Goal: Task Accomplishment & Management: Manage account settings

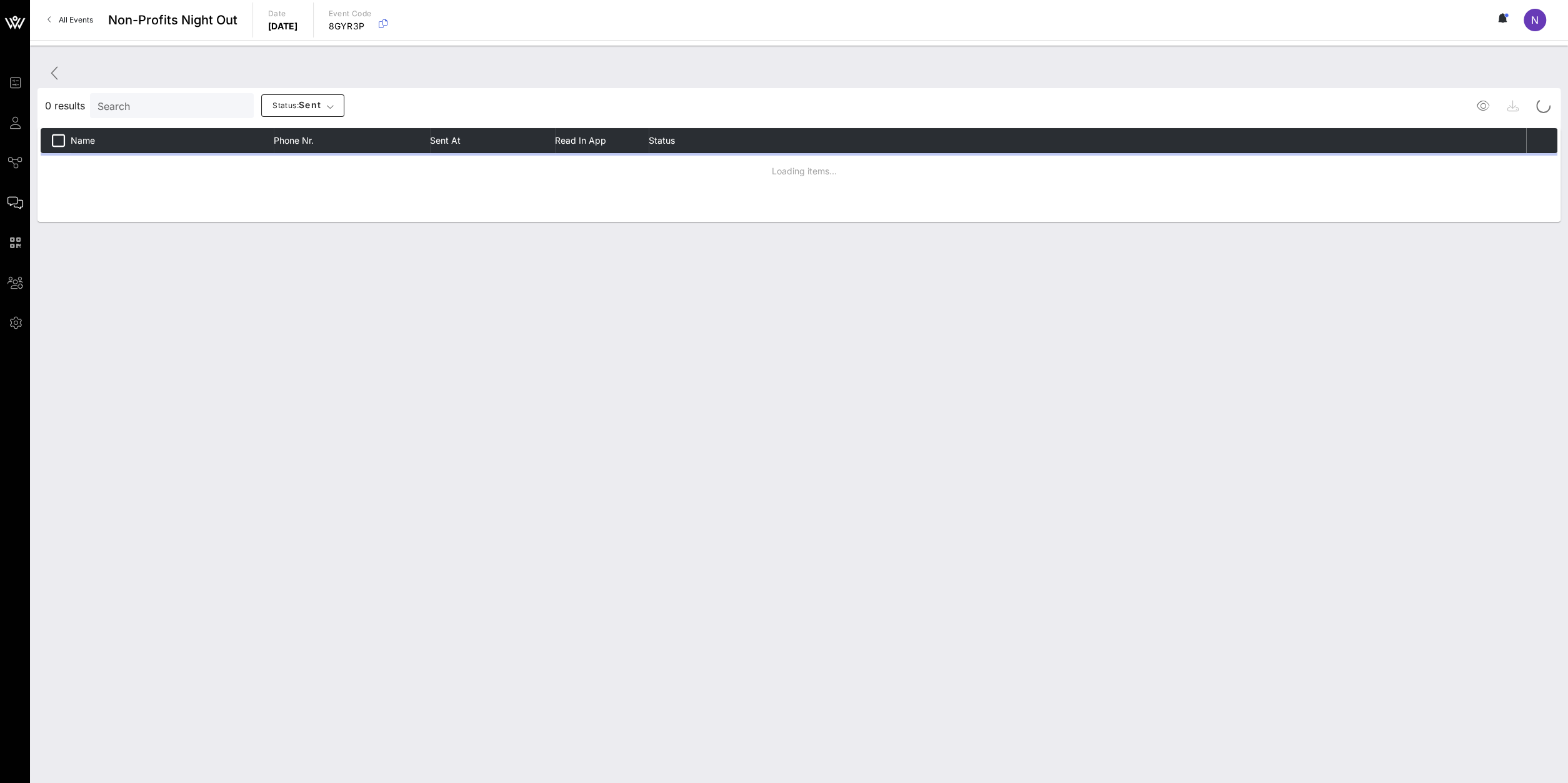
click at [66, 17] on span "All Events" at bounding box center [76, 20] width 34 height 9
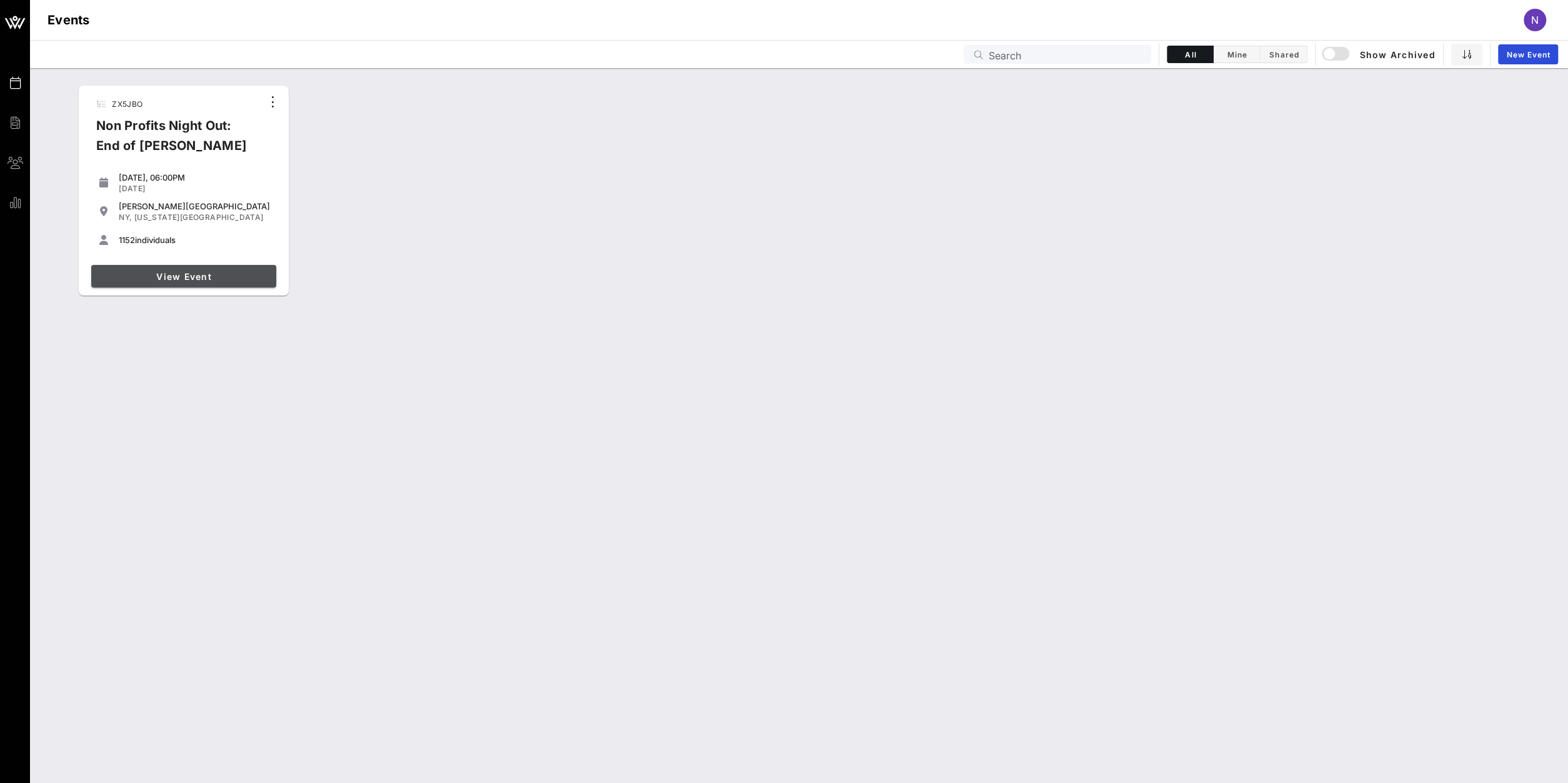
click at [190, 284] on link "View Event" at bounding box center [184, 276] width 185 height 23
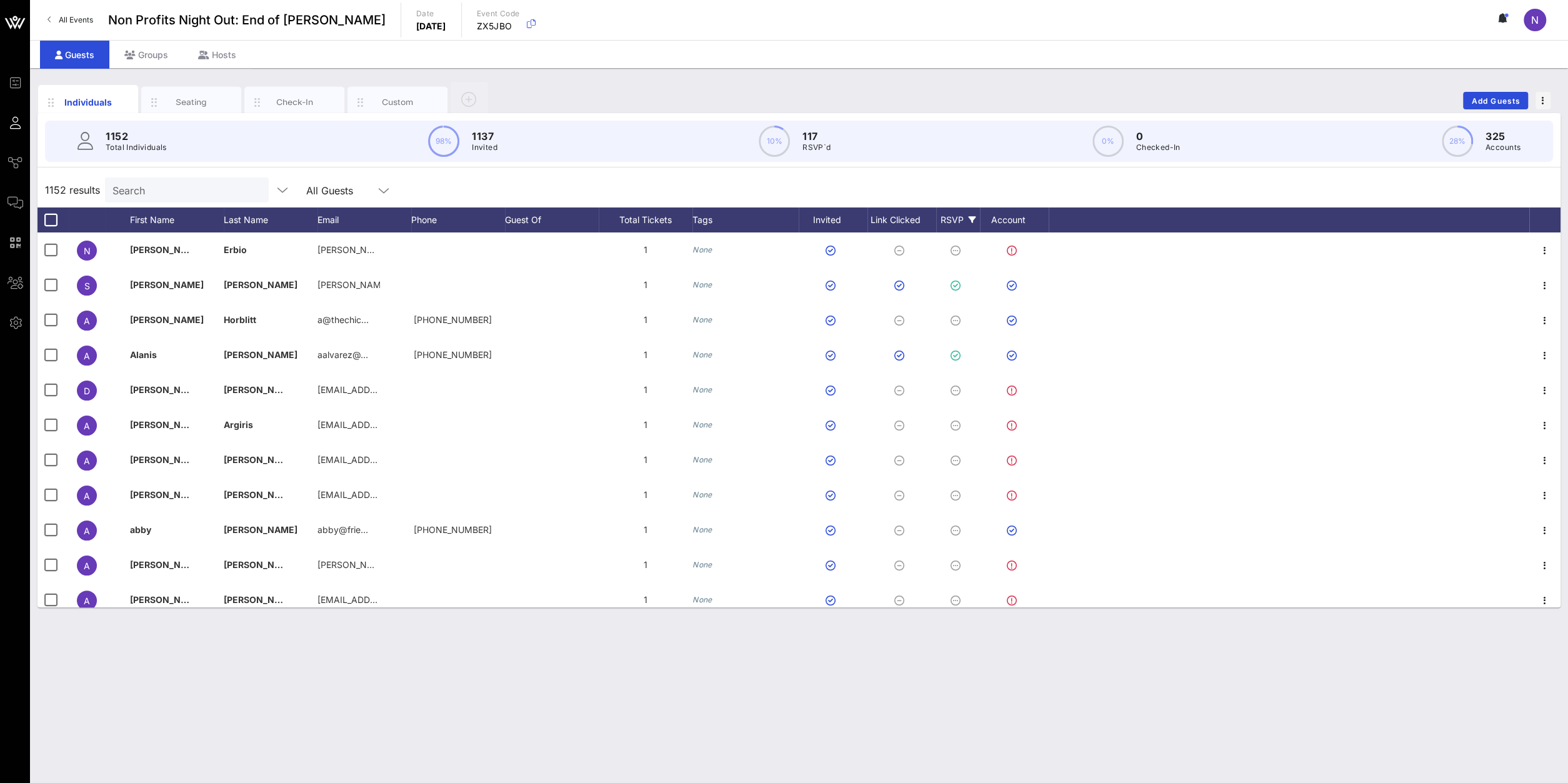
click at [973, 216] on icon at bounding box center [972, 220] width 7 height 7
click at [1545, 103] on span "button" at bounding box center [1543, 100] width 15 height 9
click at [1514, 123] on div "Export To CSV" at bounding box center [1519, 121] width 60 height 10
click at [963, 220] on div "RSVP" at bounding box center [958, 220] width 44 height 25
click at [951, 392] on div at bounding box center [951, 393] width 21 height 21
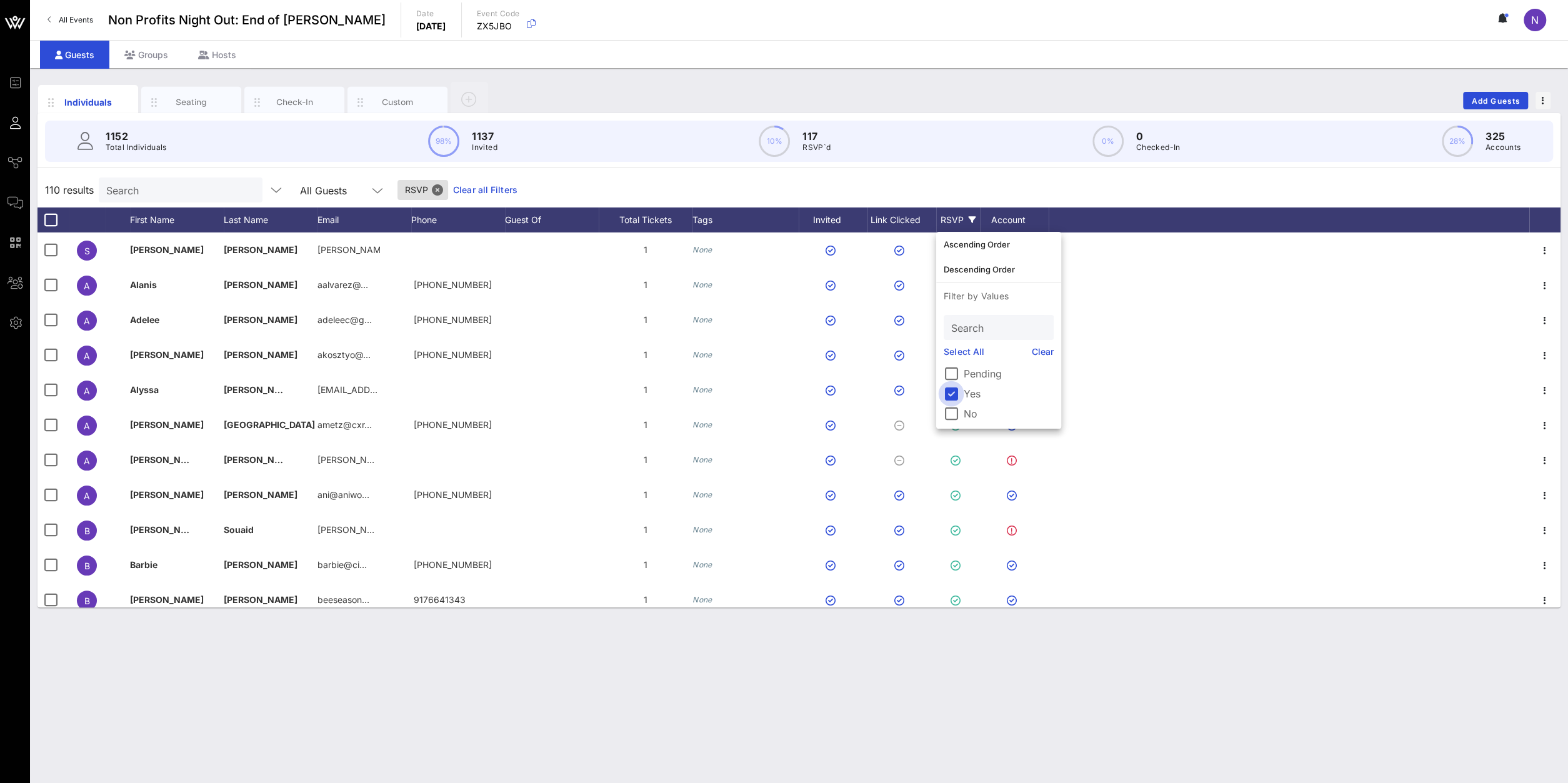
click at [951, 392] on div at bounding box center [951, 393] width 21 height 21
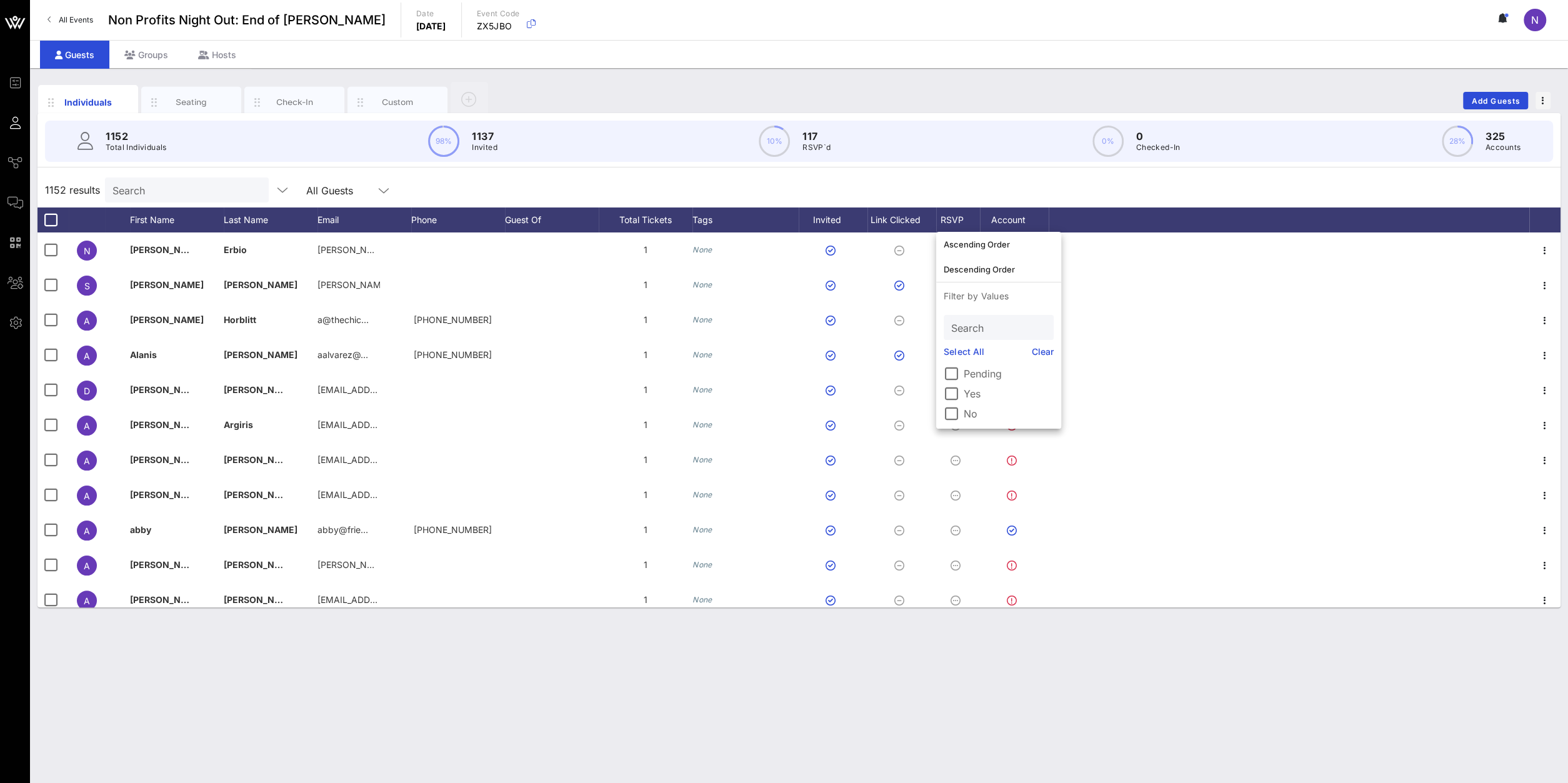
click at [925, 660] on div "Individuals Seating Check-In Custom Add Guests 1152 Total Individuals 98% 1137 …" at bounding box center [798, 426] width 1537 height 715
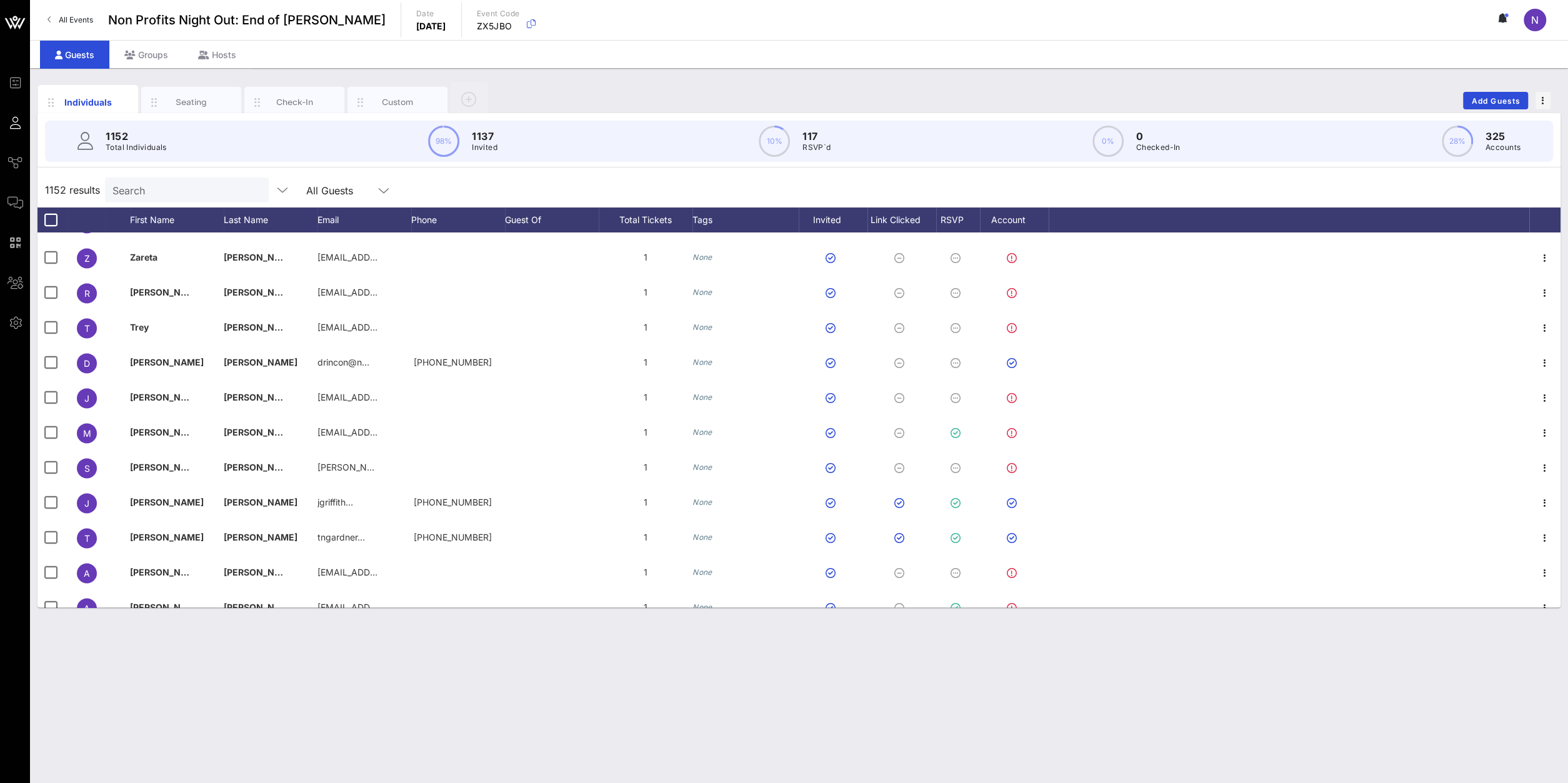
scroll to position [39358, 0]
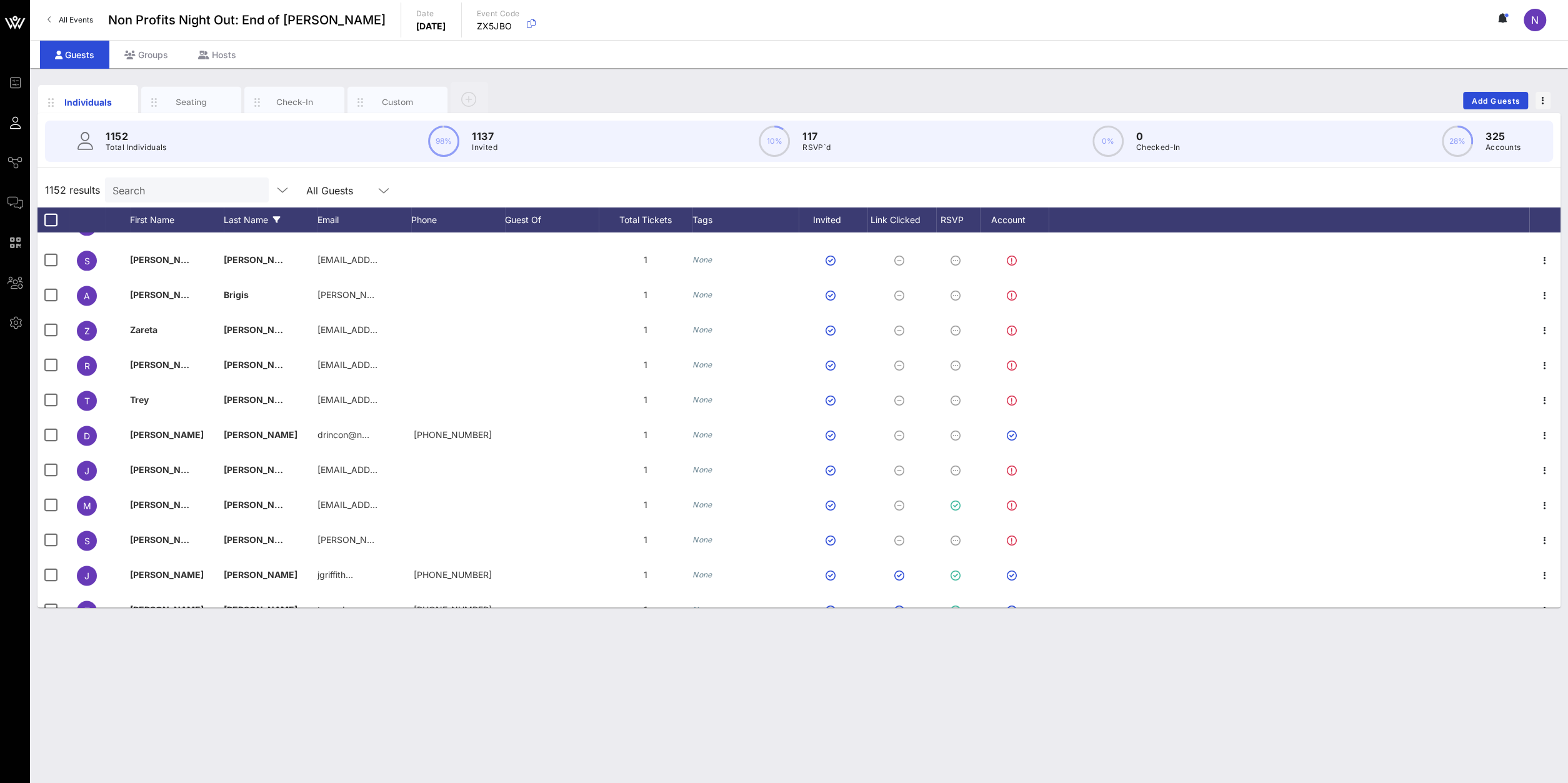
click at [277, 216] on icon at bounding box center [277, 220] width 7 height 7
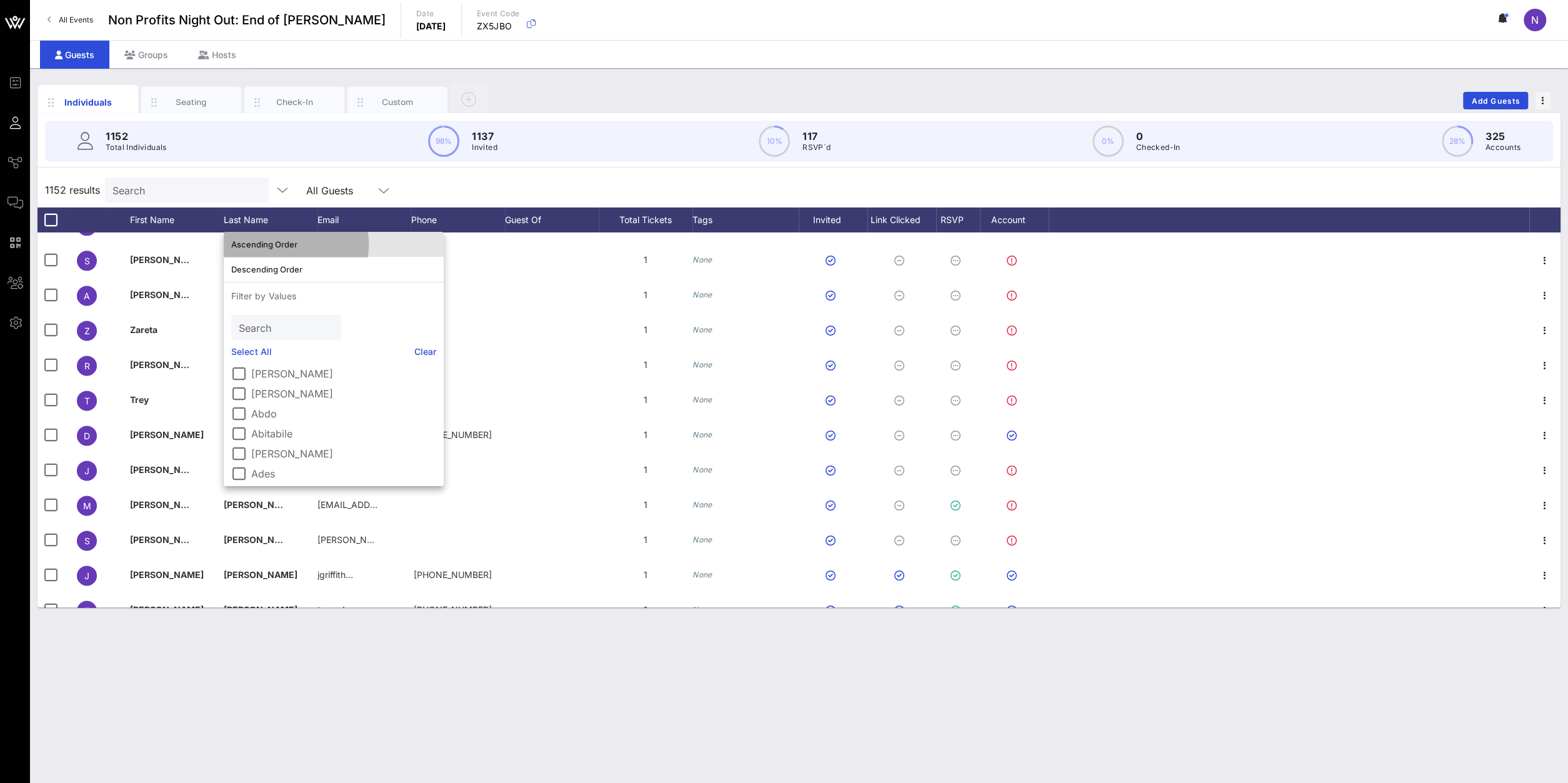
click at [266, 238] on div "Ascending Order" at bounding box center [333, 245] width 205 height 20
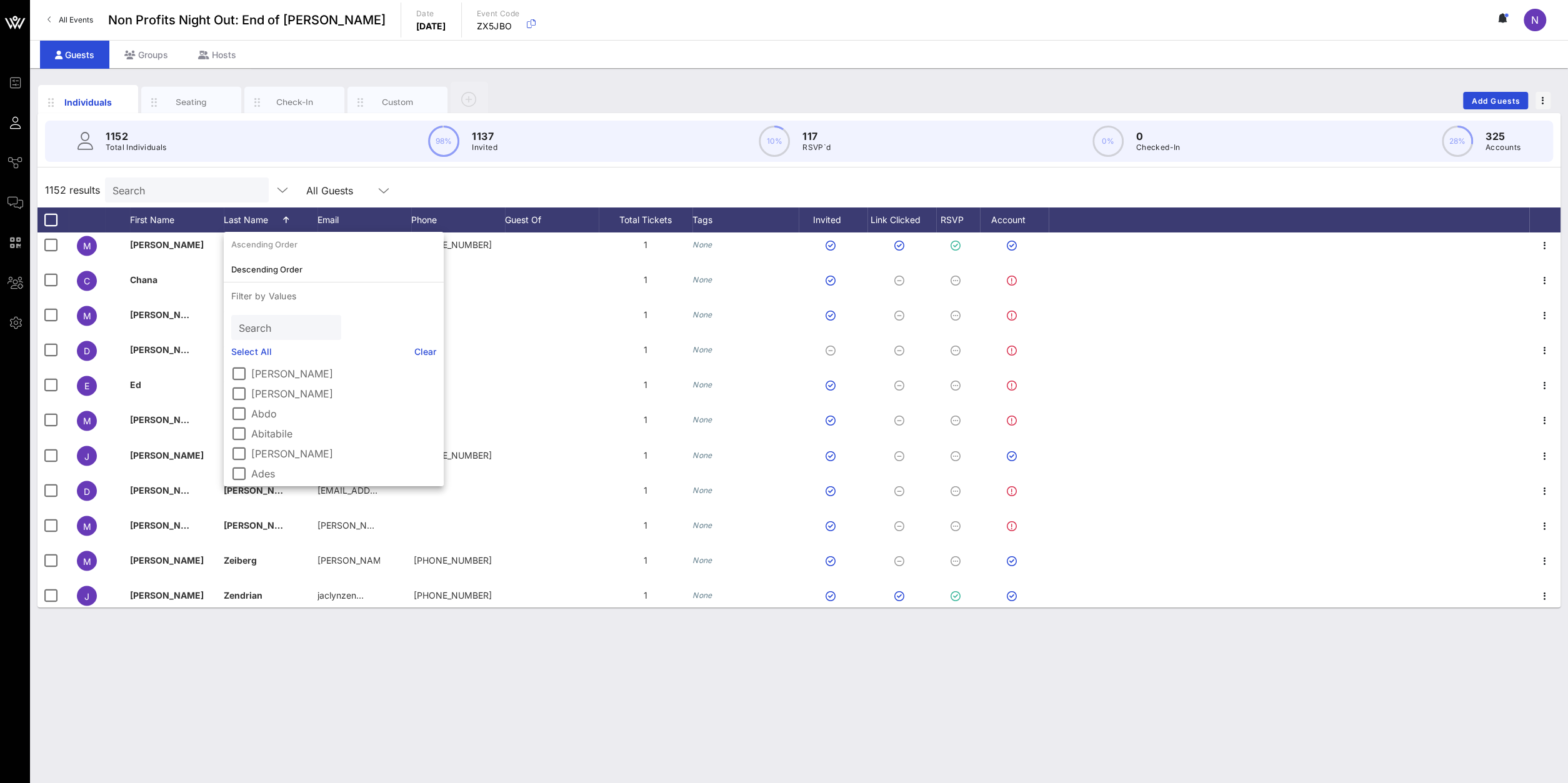
scroll to position [39938, 0]
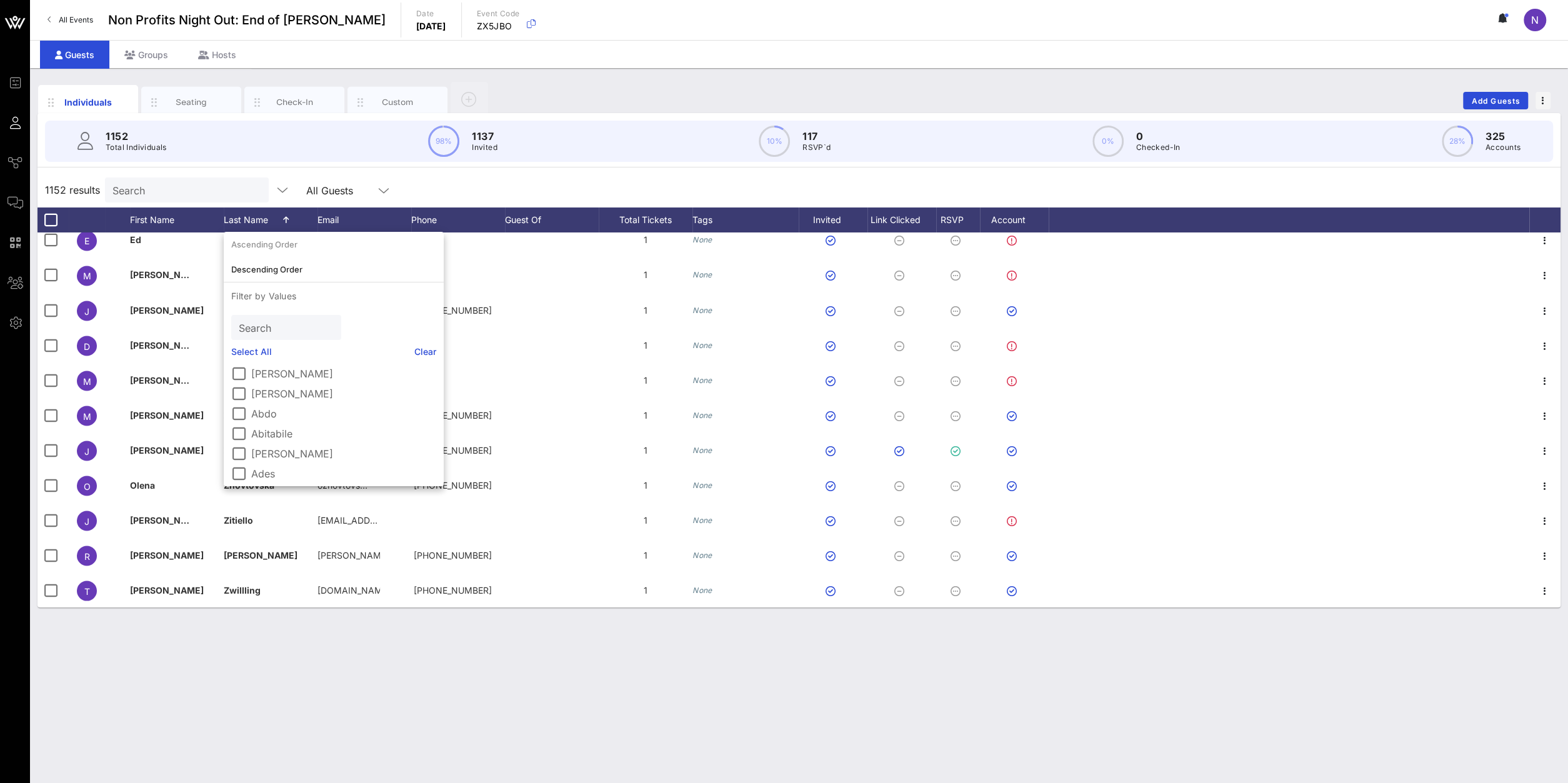
click at [367, 712] on div "Individuals Seating Check-In Custom Add Guests 1152 Total Individuals 98% 1137 …" at bounding box center [798, 426] width 1537 height 715
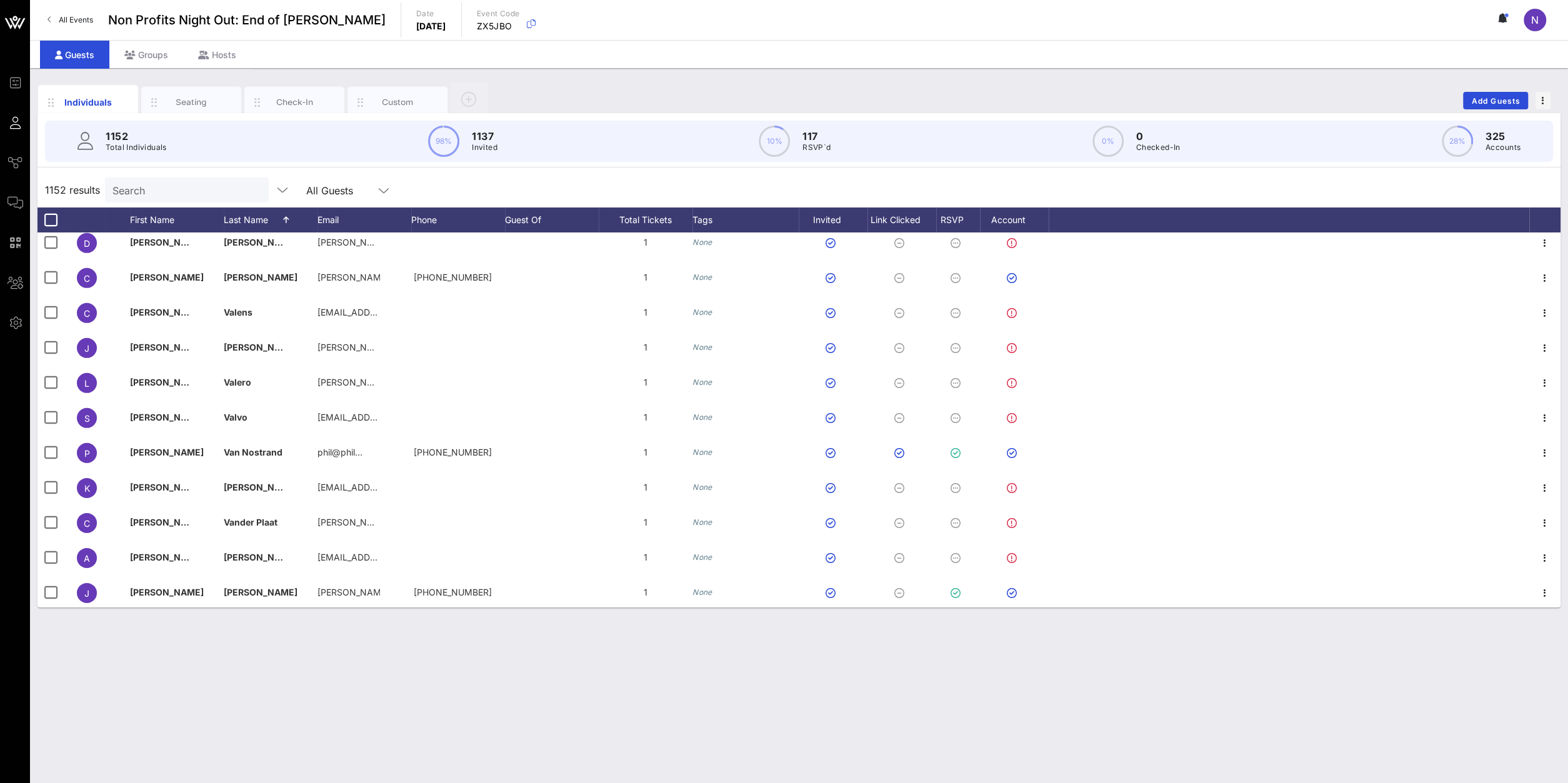
scroll to position [36676, 0]
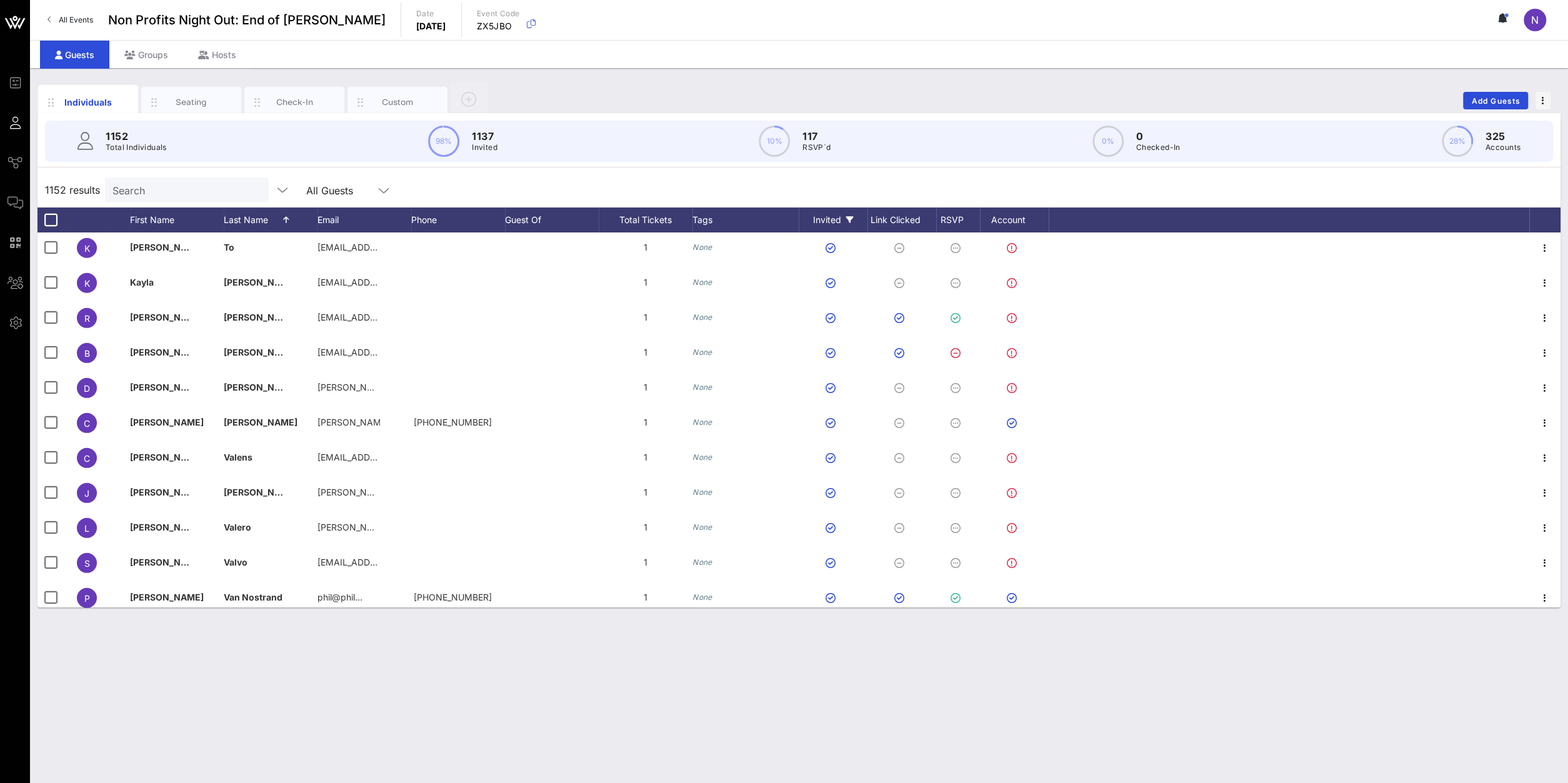
click at [849, 222] on icon at bounding box center [850, 220] width 7 height 7
click at [497, 692] on div "Individuals Seating Check-In Custom Add Guests 1152 Total Individuals 98% 1137 …" at bounding box center [798, 426] width 1537 height 715
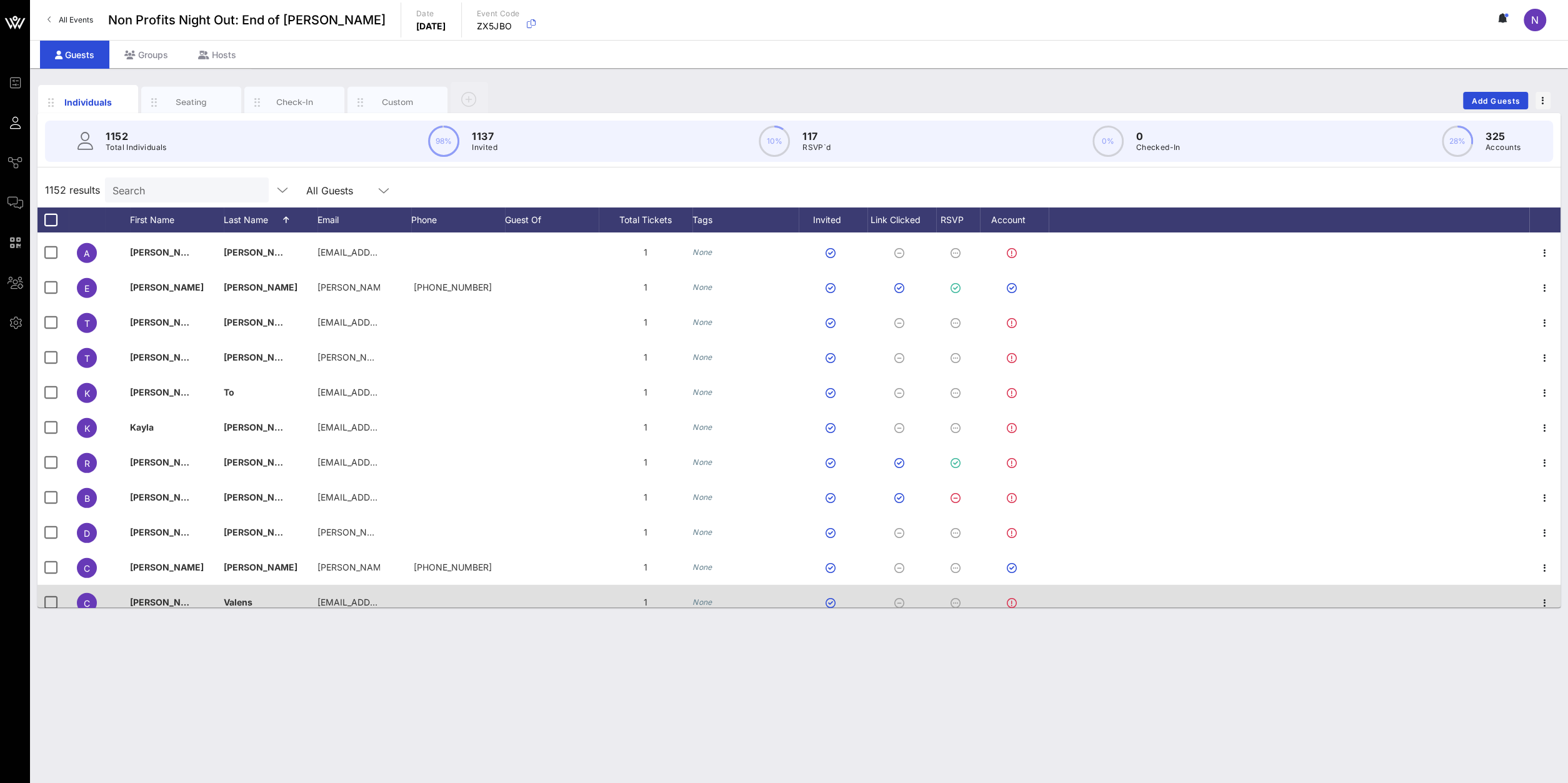
scroll to position [36386, 0]
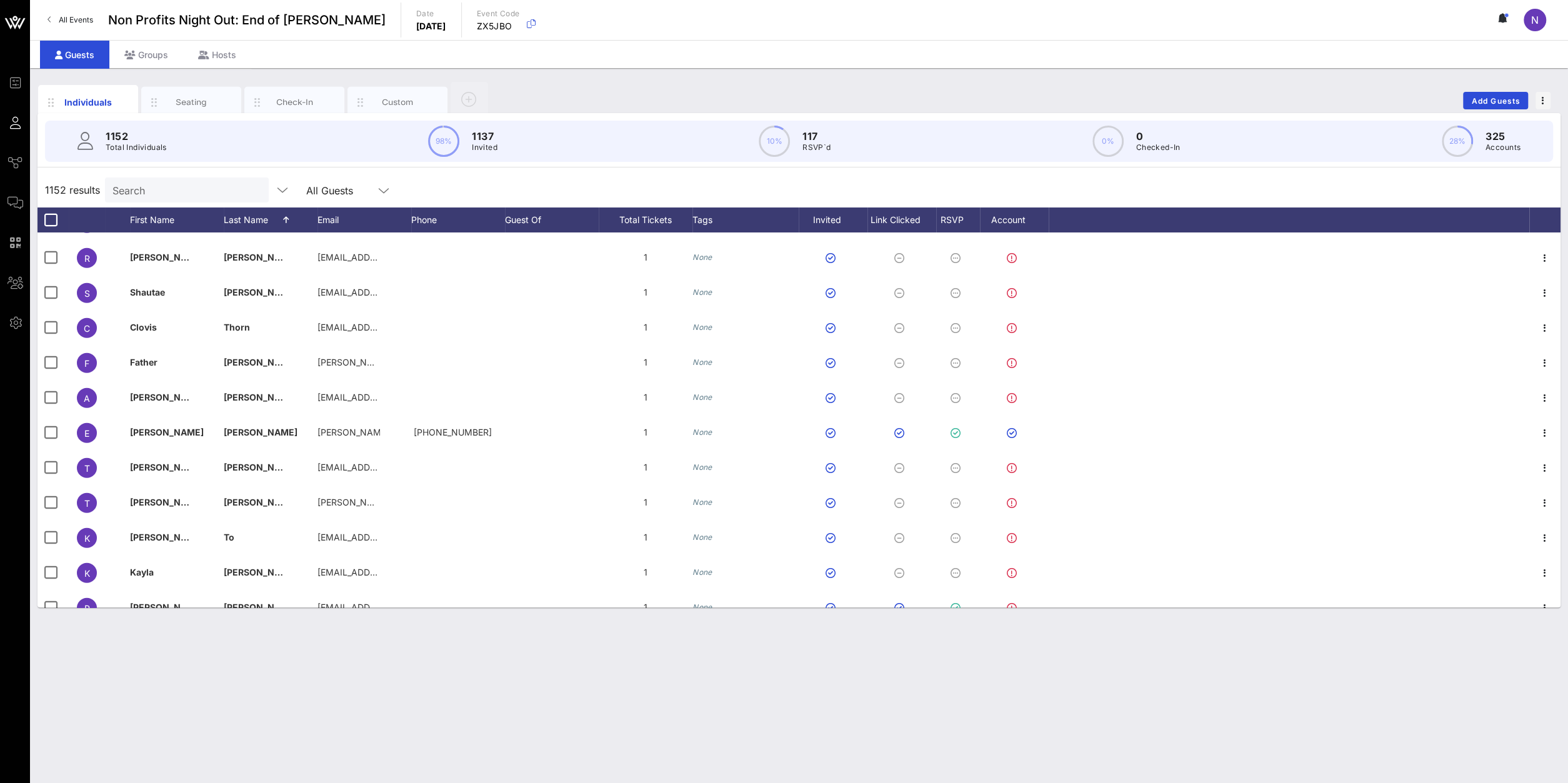
click at [168, 193] on input "Search" at bounding box center [185, 190] width 146 height 16
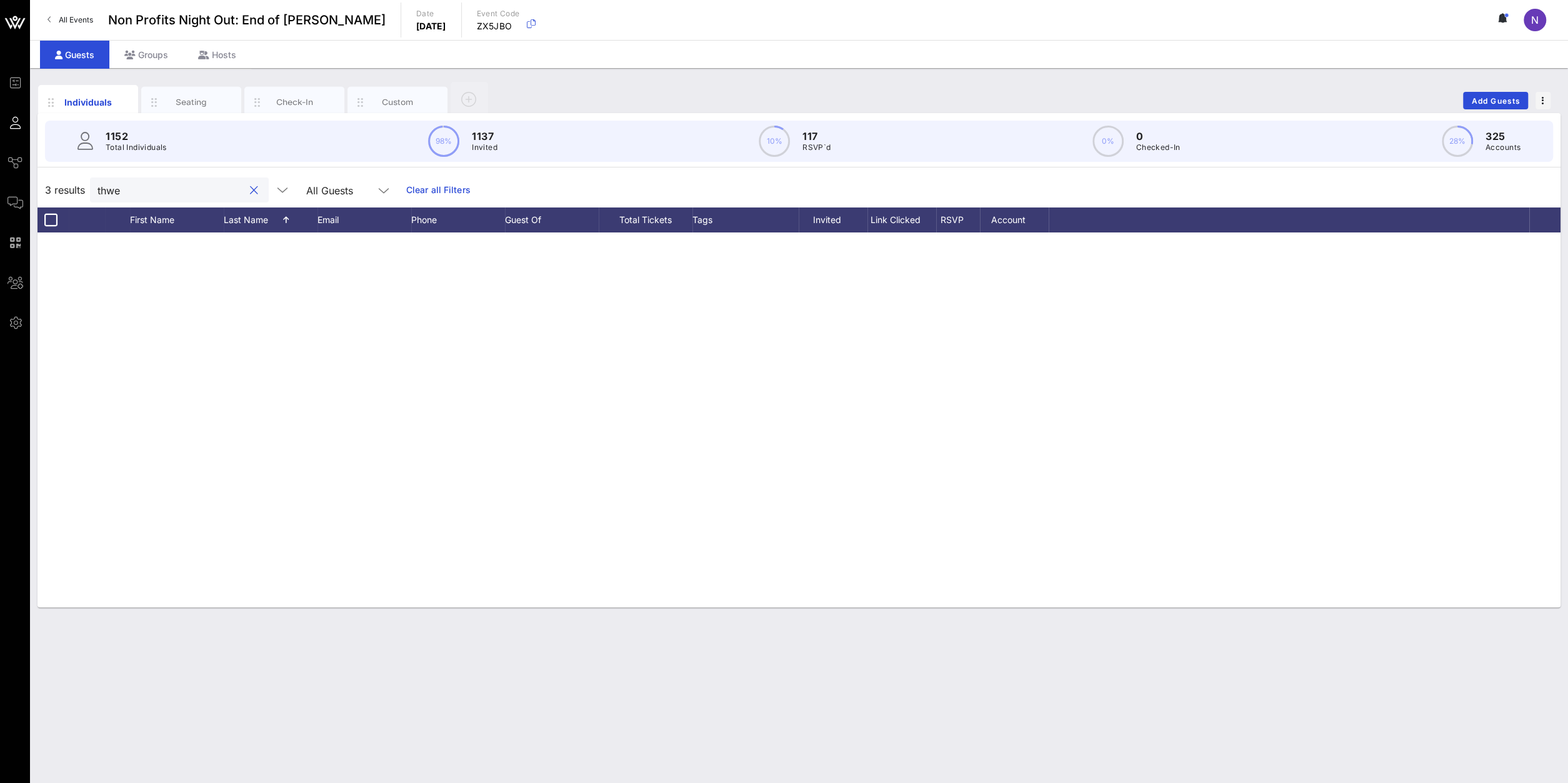
type input "thwe"
click at [323, 450] on div at bounding box center [799, 420] width 1523 height 375
click at [152, 203] on div "3 results thwe All Guests Clear all Filters" at bounding box center [799, 190] width 1523 height 35
click at [159, 184] on input "thwe" at bounding box center [170, 190] width 146 height 16
click at [250, 190] on button "clear icon" at bounding box center [253, 190] width 8 height 12
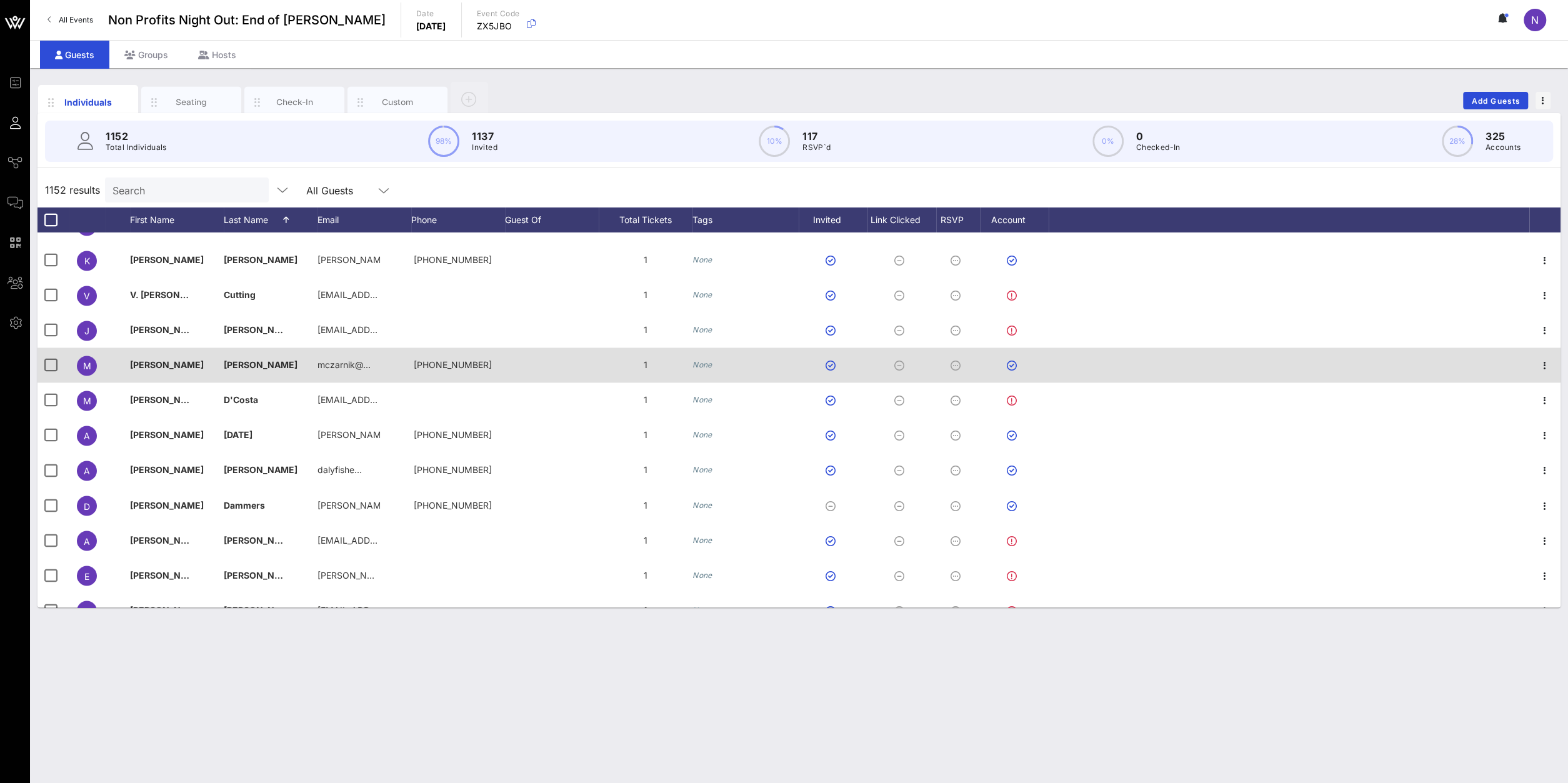
scroll to position [6741, 0]
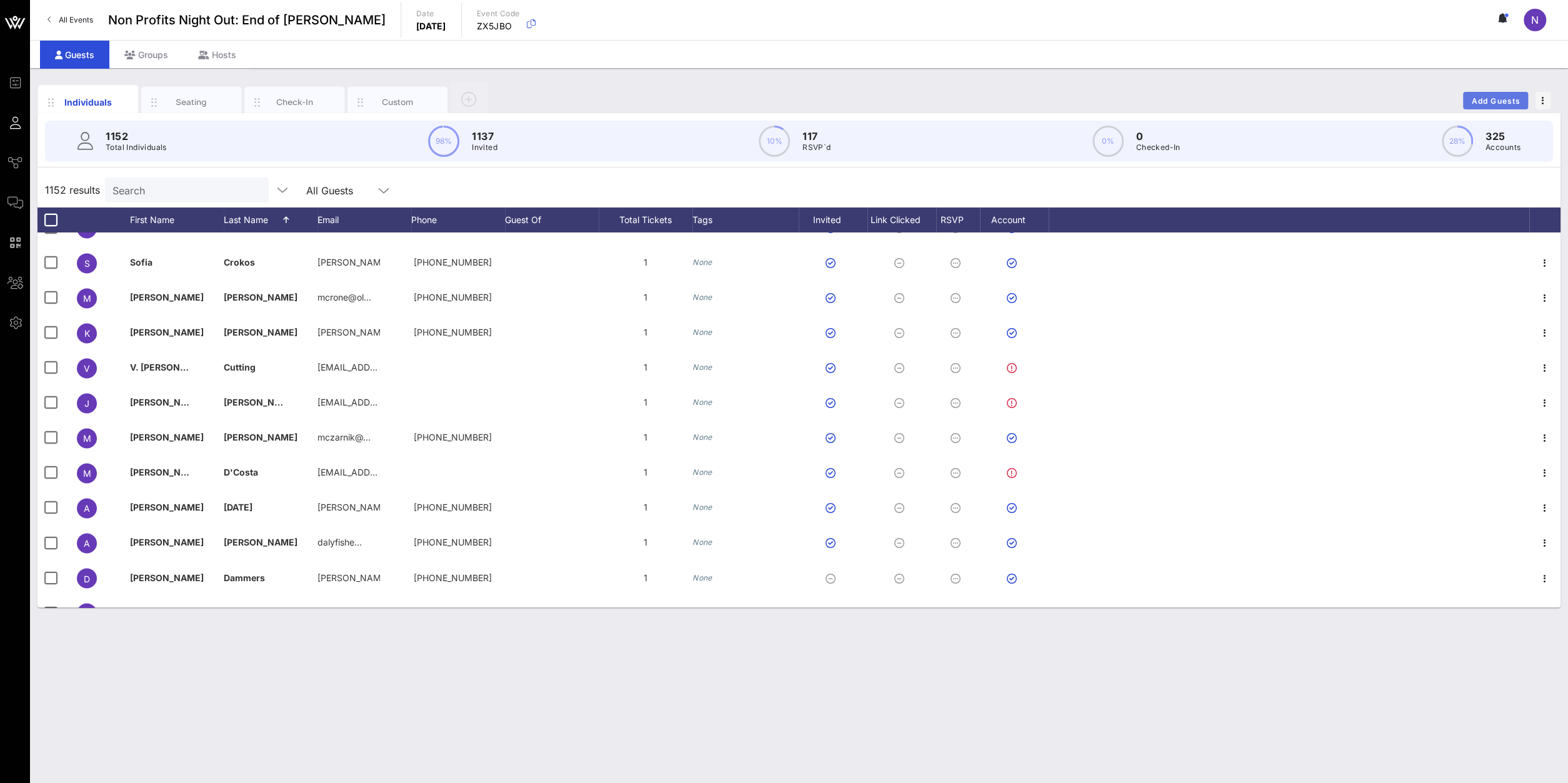
click at [1469, 100] on button "Add Guests" at bounding box center [1495, 100] width 65 height 17
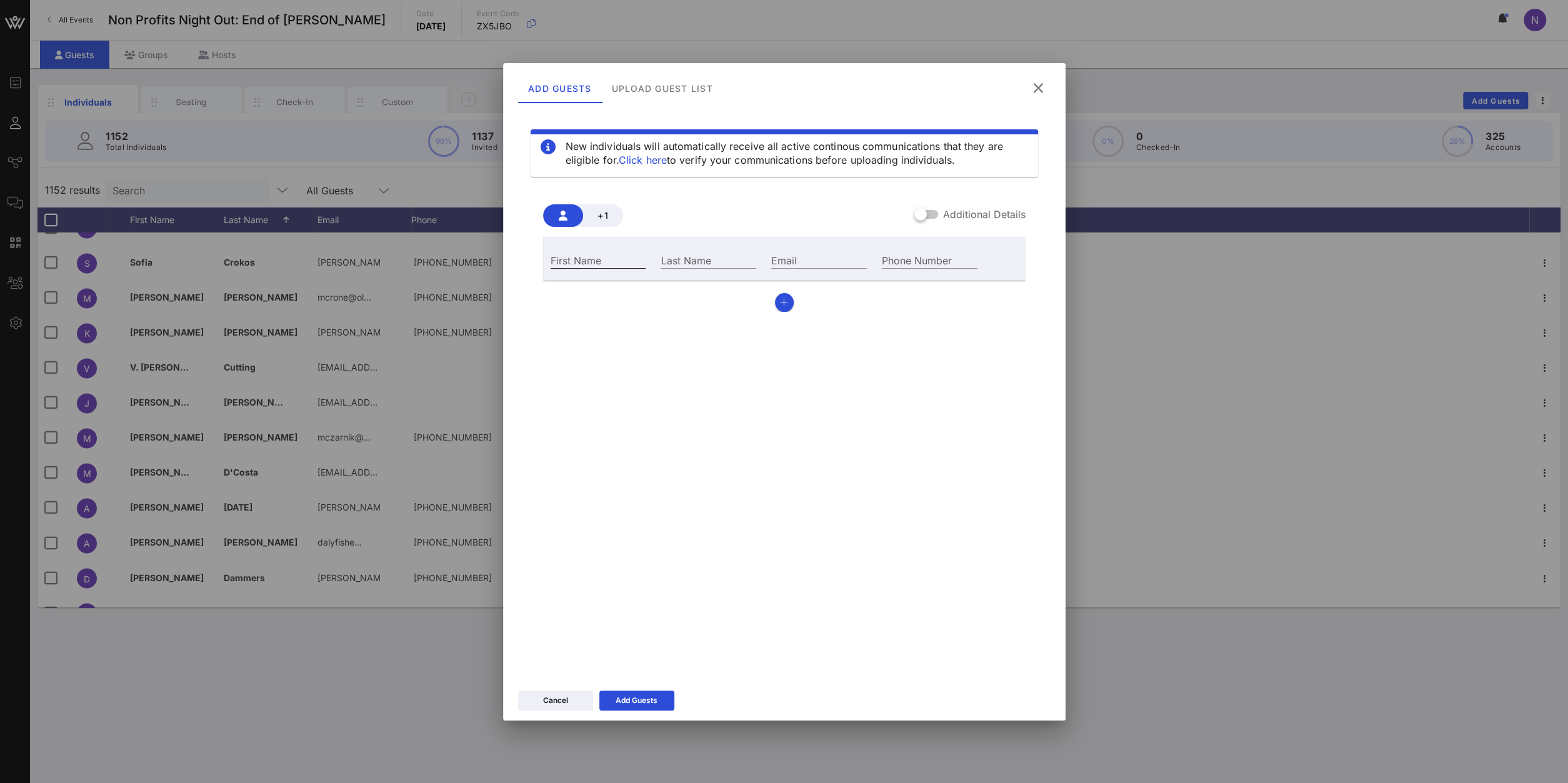
click at [584, 252] on div "First Name" at bounding box center [598, 260] width 96 height 16
type input "[PERSON_NAME]"
type input "[EMAIL_ADDRESS][DOMAIN_NAME]"
click at [646, 696] on div "Add Guests" at bounding box center [636, 700] width 42 height 12
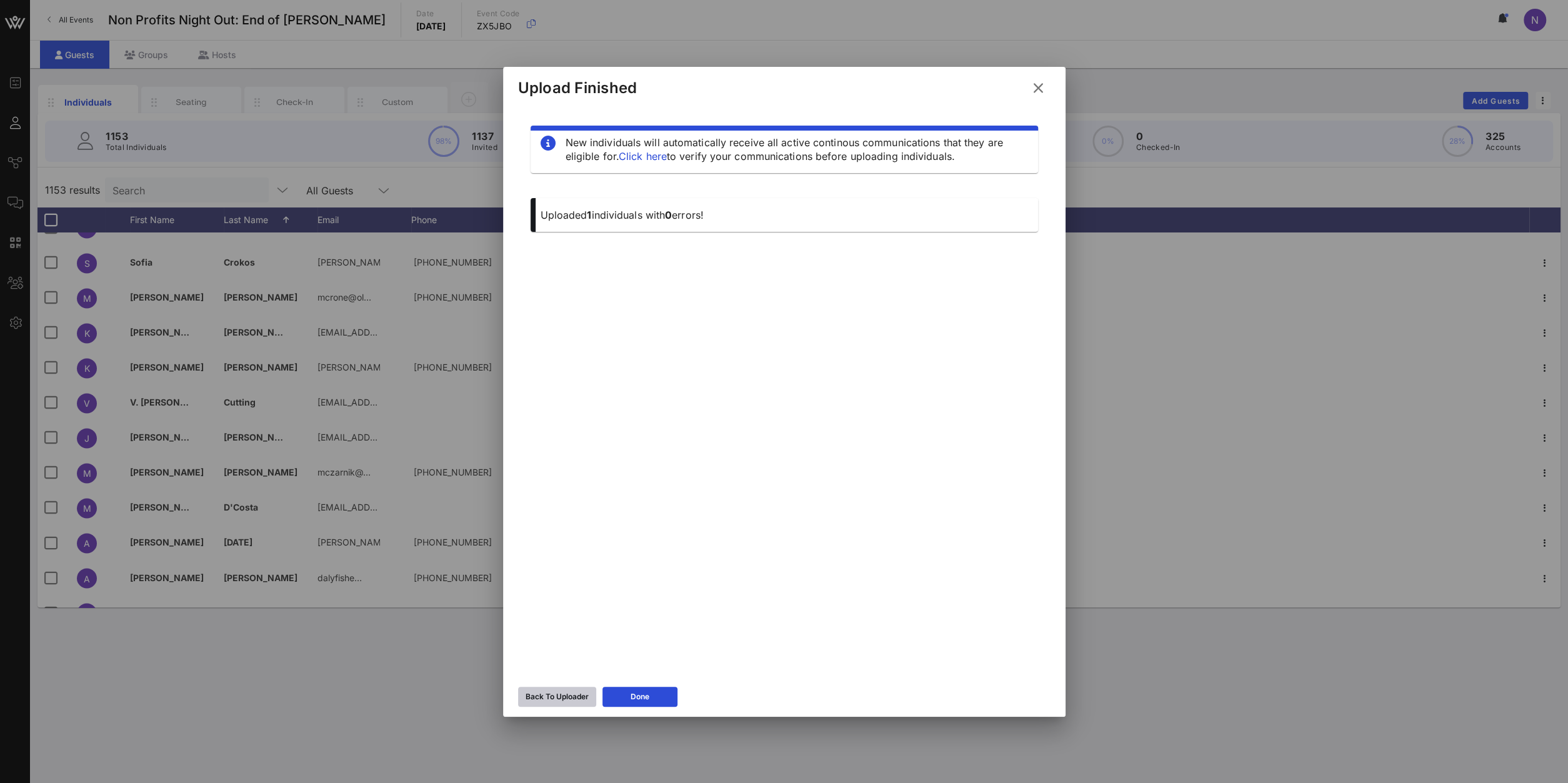
click at [566, 696] on div "Back To Uploader" at bounding box center [557, 697] width 63 height 12
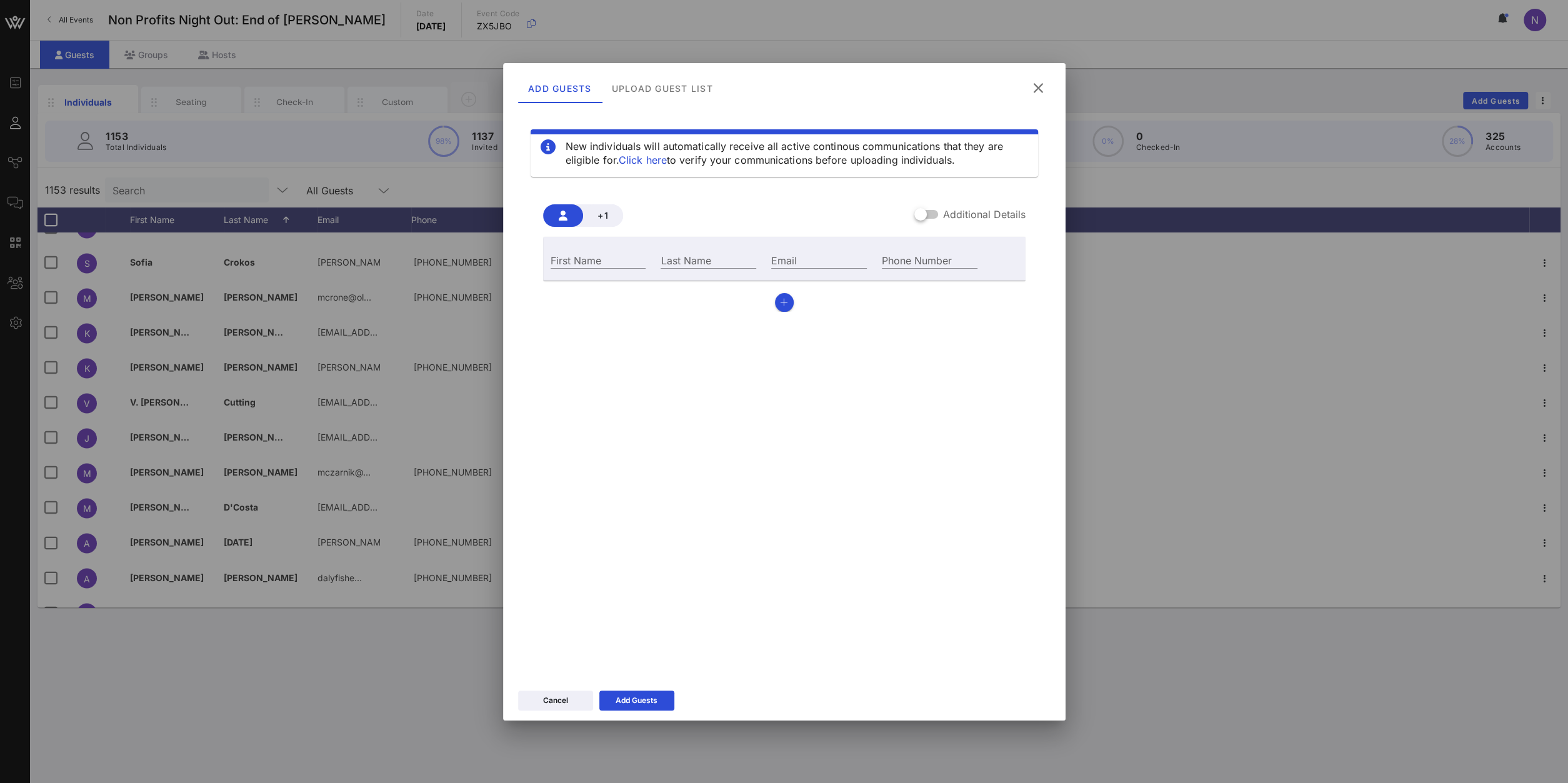
click at [1040, 87] on icon at bounding box center [1038, 88] width 17 height 15
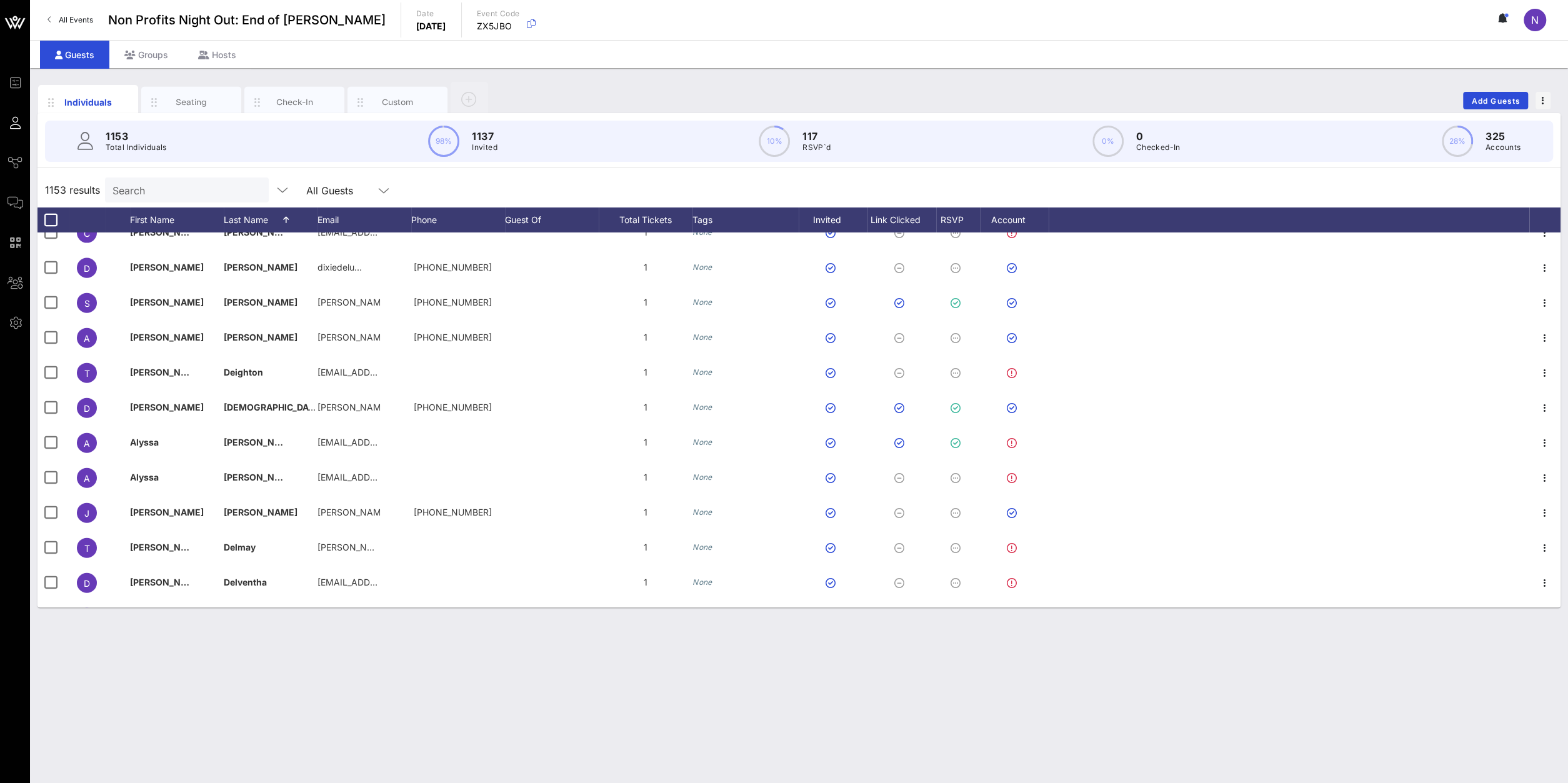
scroll to position [7539, 0]
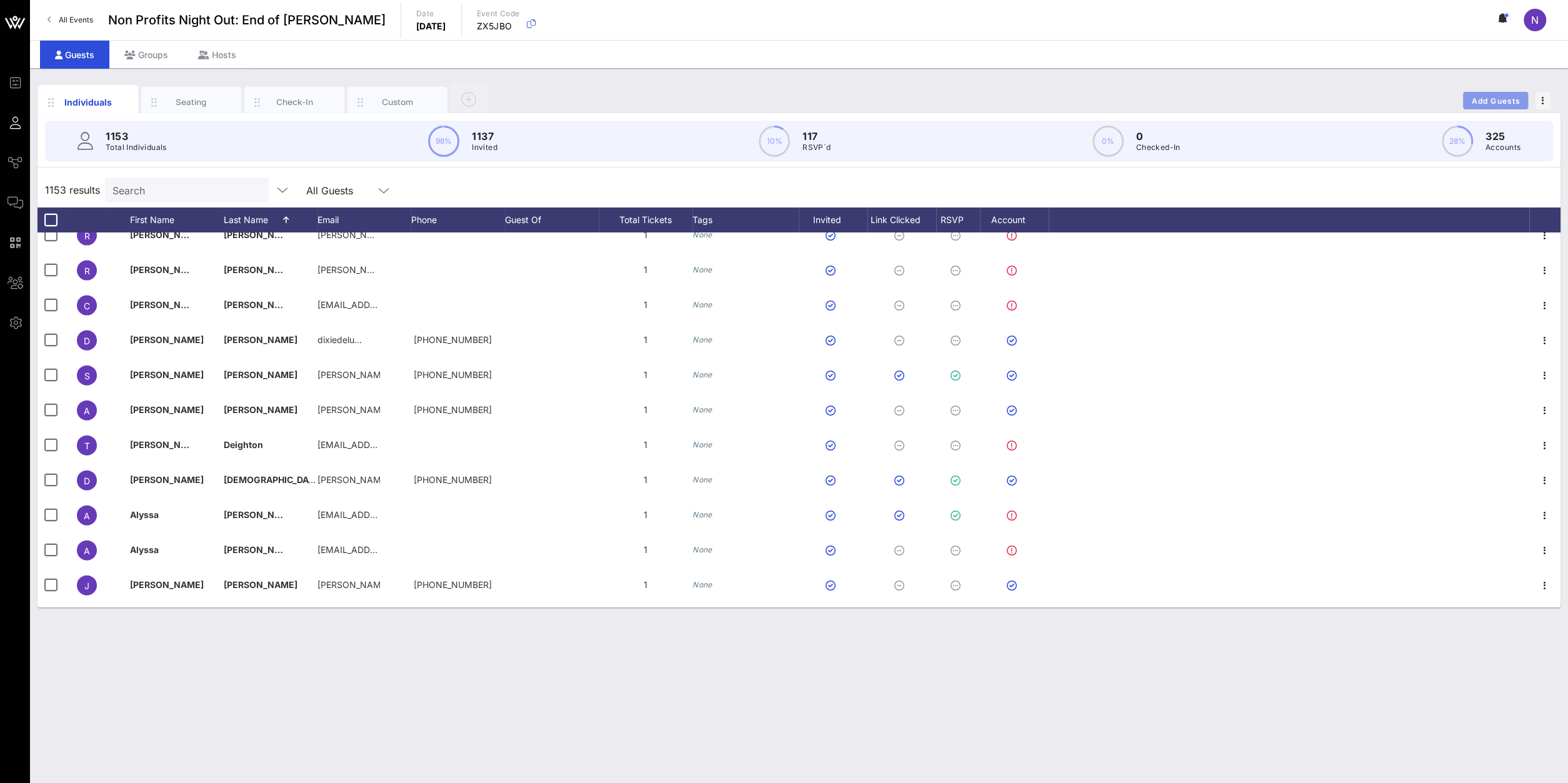
click at [1507, 99] on span "Add Guests" at bounding box center [1495, 100] width 49 height 9
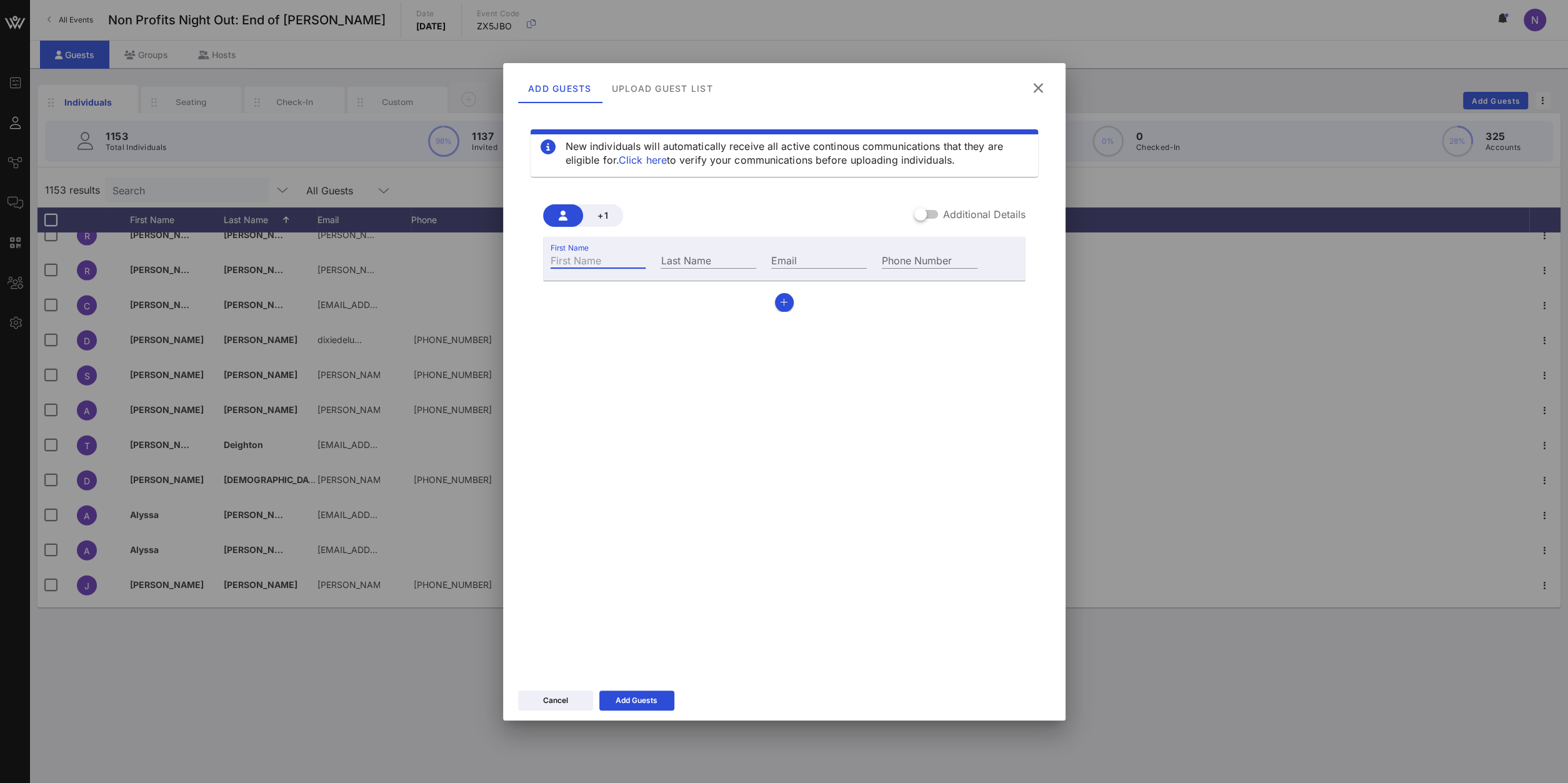
click at [612, 261] on input "First Name" at bounding box center [598, 260] width 96 height 16
type input "[PERSON_NAME]"
type input "D'Costa"
type input "[EMAIL_ADDRESS][DOMAIN_NAME]"
click at [625, 707] on button "Add Guests" at bounding box center [636, 701] width 75 height 20
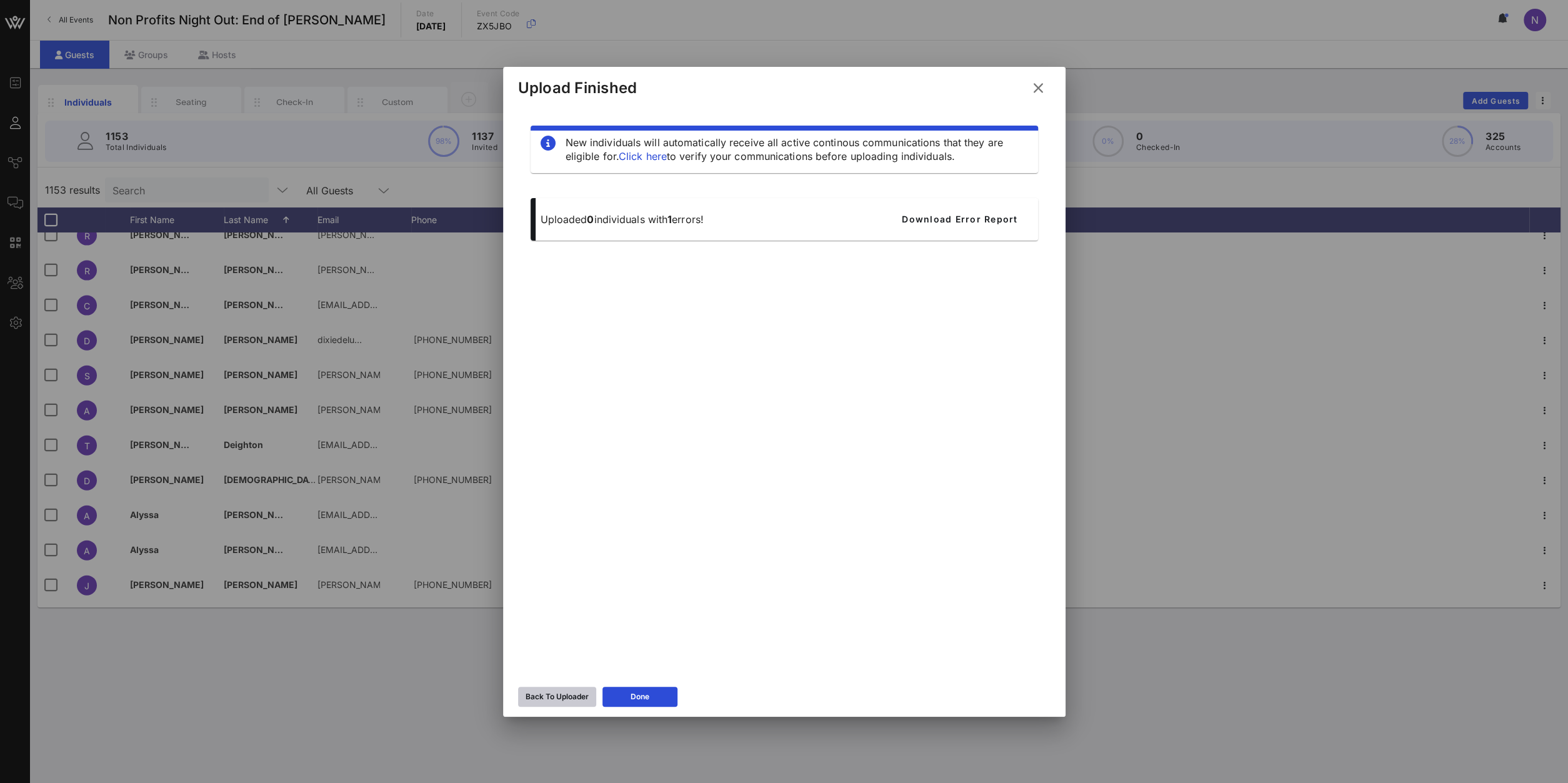
click at [543, 697] on div "Back To Uploader" at bounding box center [557, 697] width 63 height 12
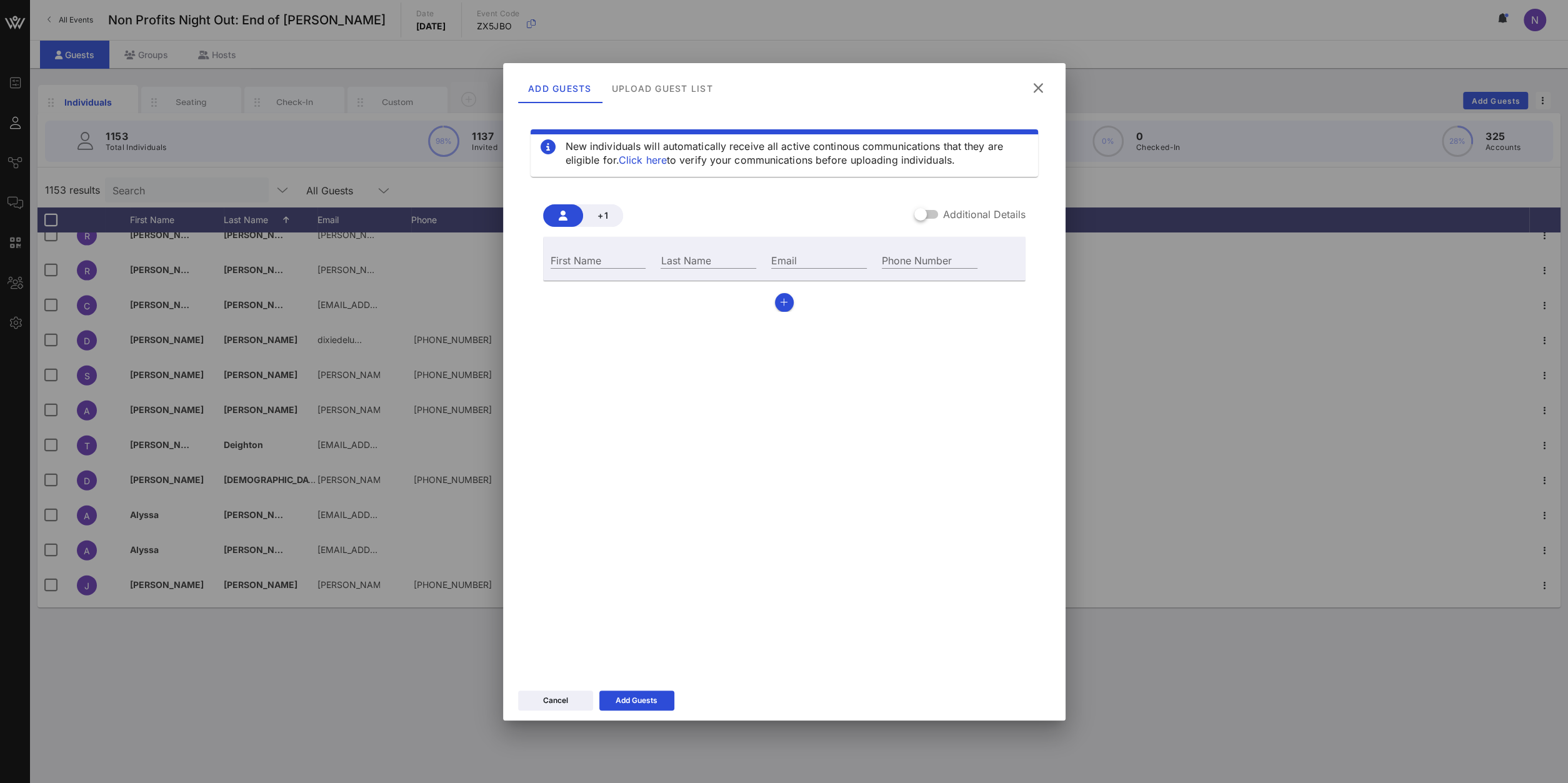
click at [1029, 94] on button at bounding box center [1039, 88] width 25 height 23
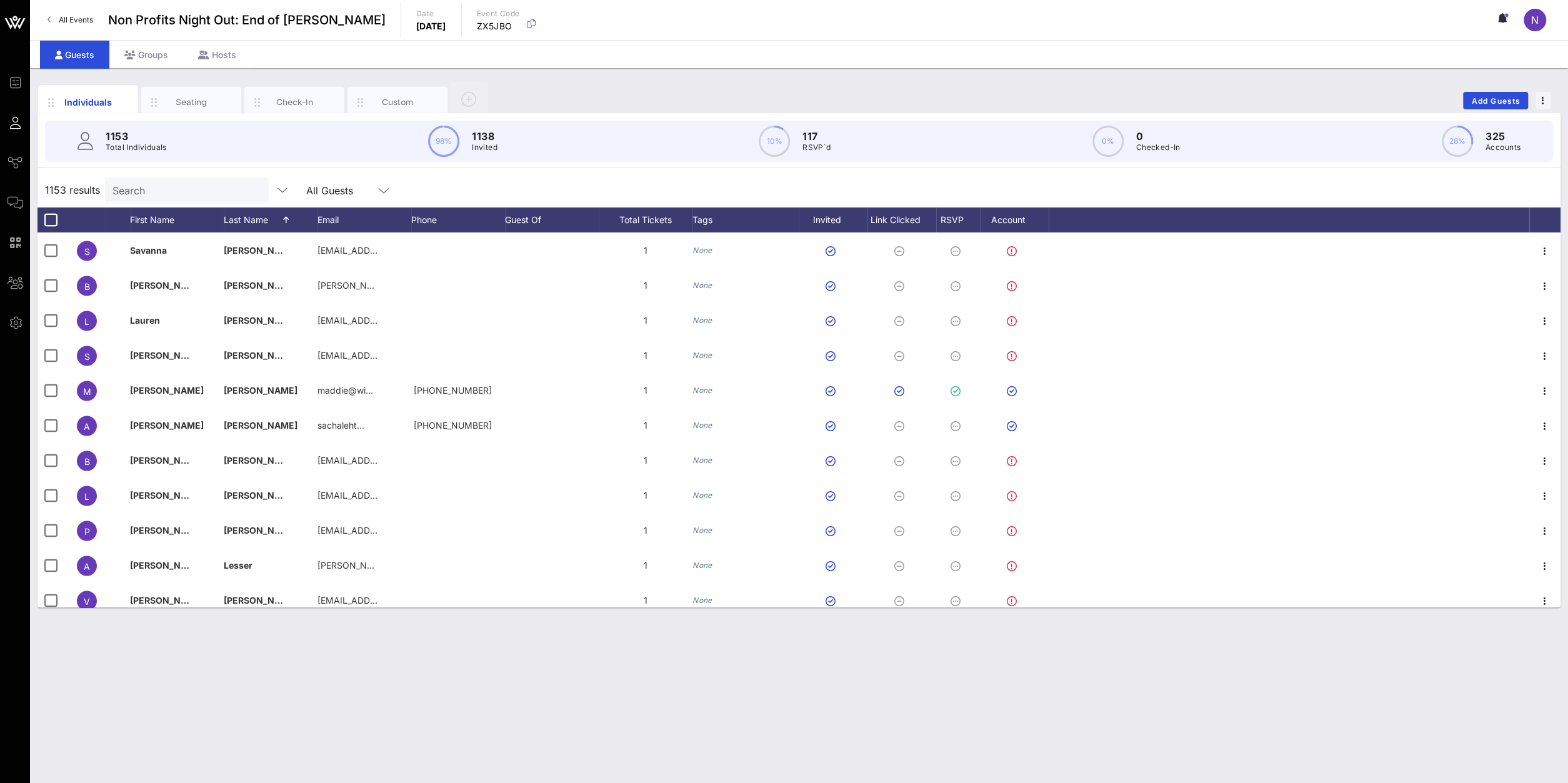
scroll to position [21094, 0]
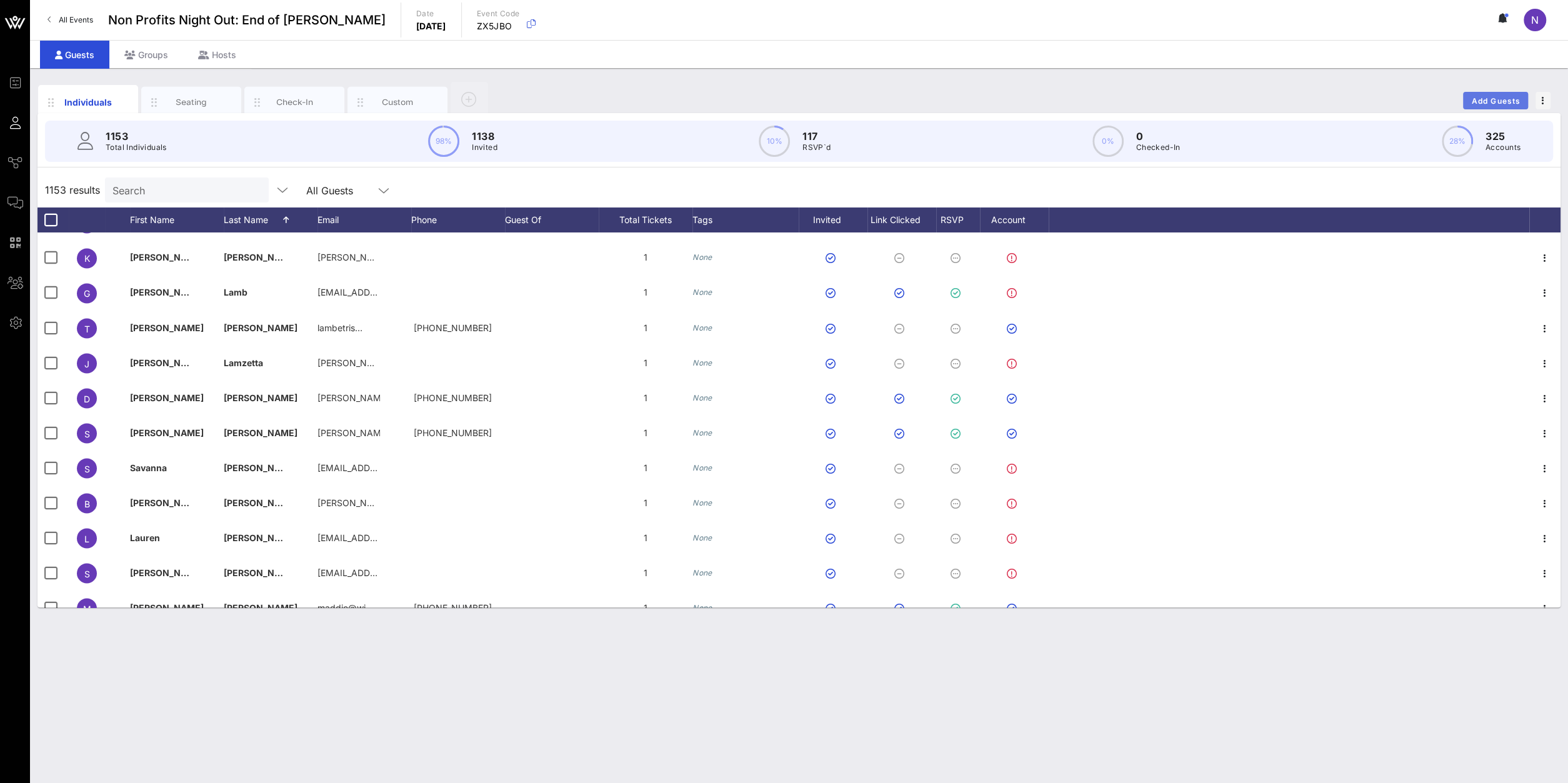
click at [1492, 105] on span "Add Guests" at bounding box center [1495, 100] width 49 height 9
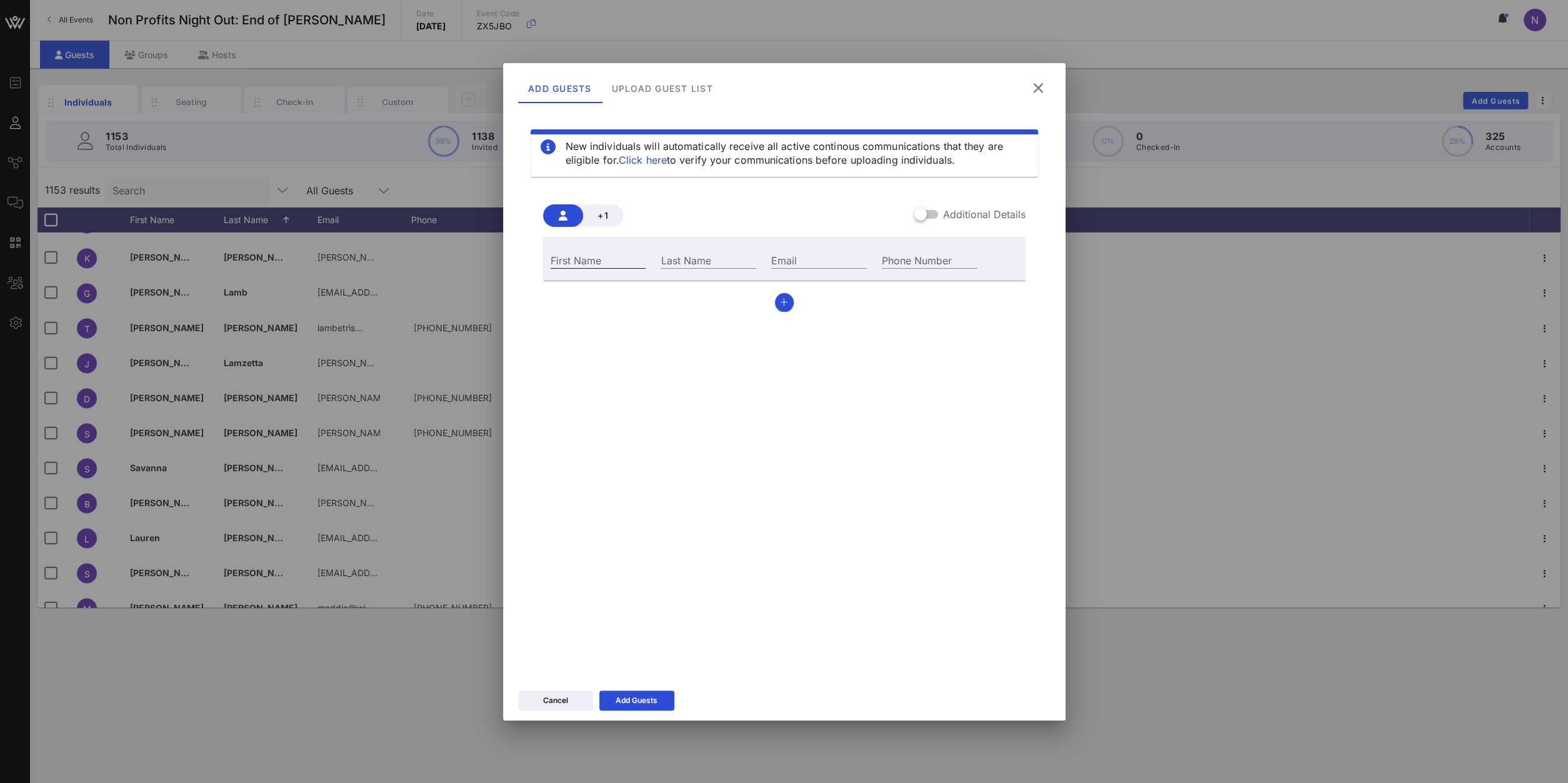
click at [582, 252] on div "First Name" at bounding box center [598, 260] width 96 height 16
type input "[PERSON_NAME]"
type input "[EMAIL_ADDRESS][DOMAIN_NAME]"
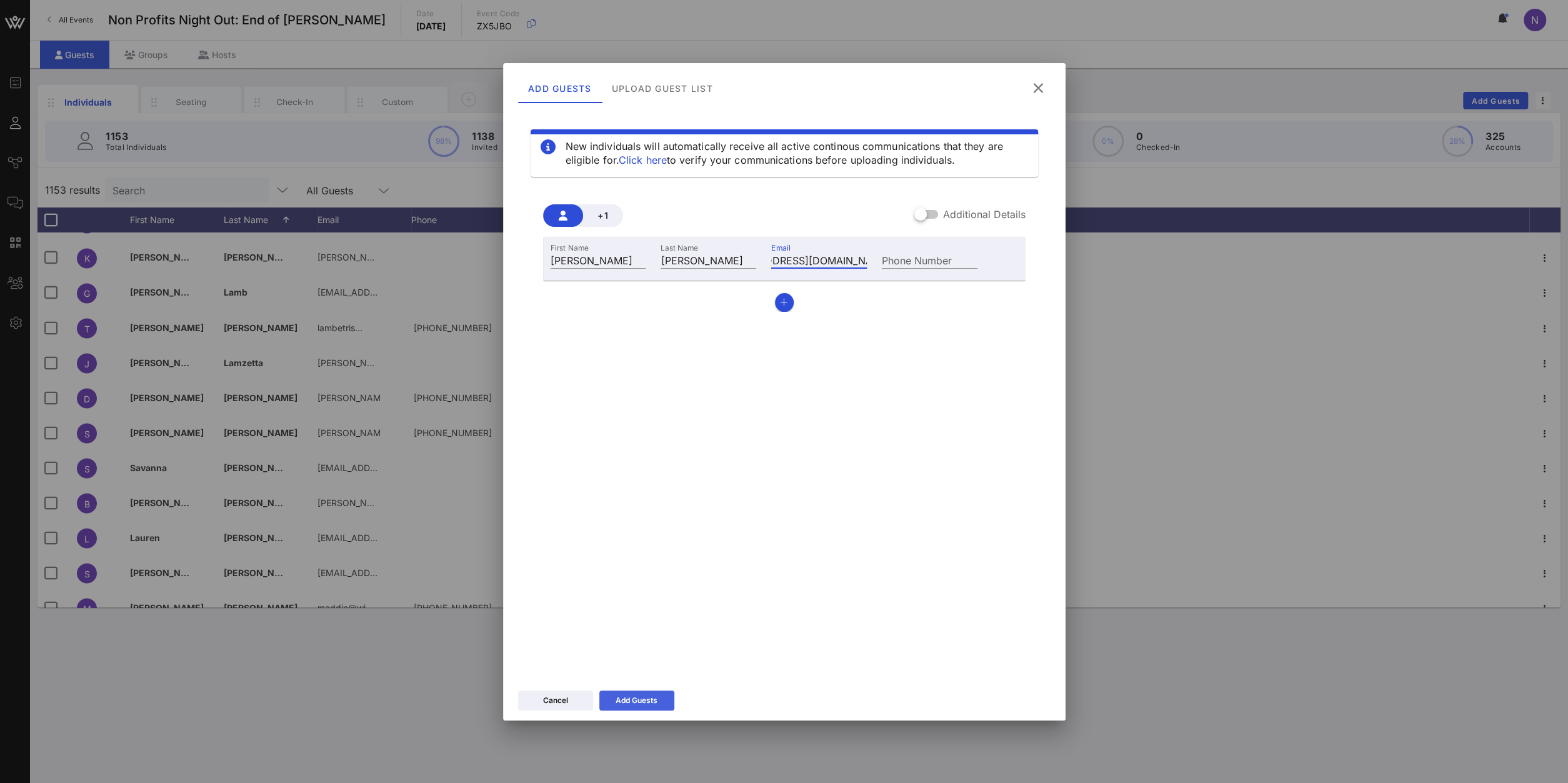
click at [657, 696] on button "Add Guests" at bounding box center [636, 701] width 75 height 20
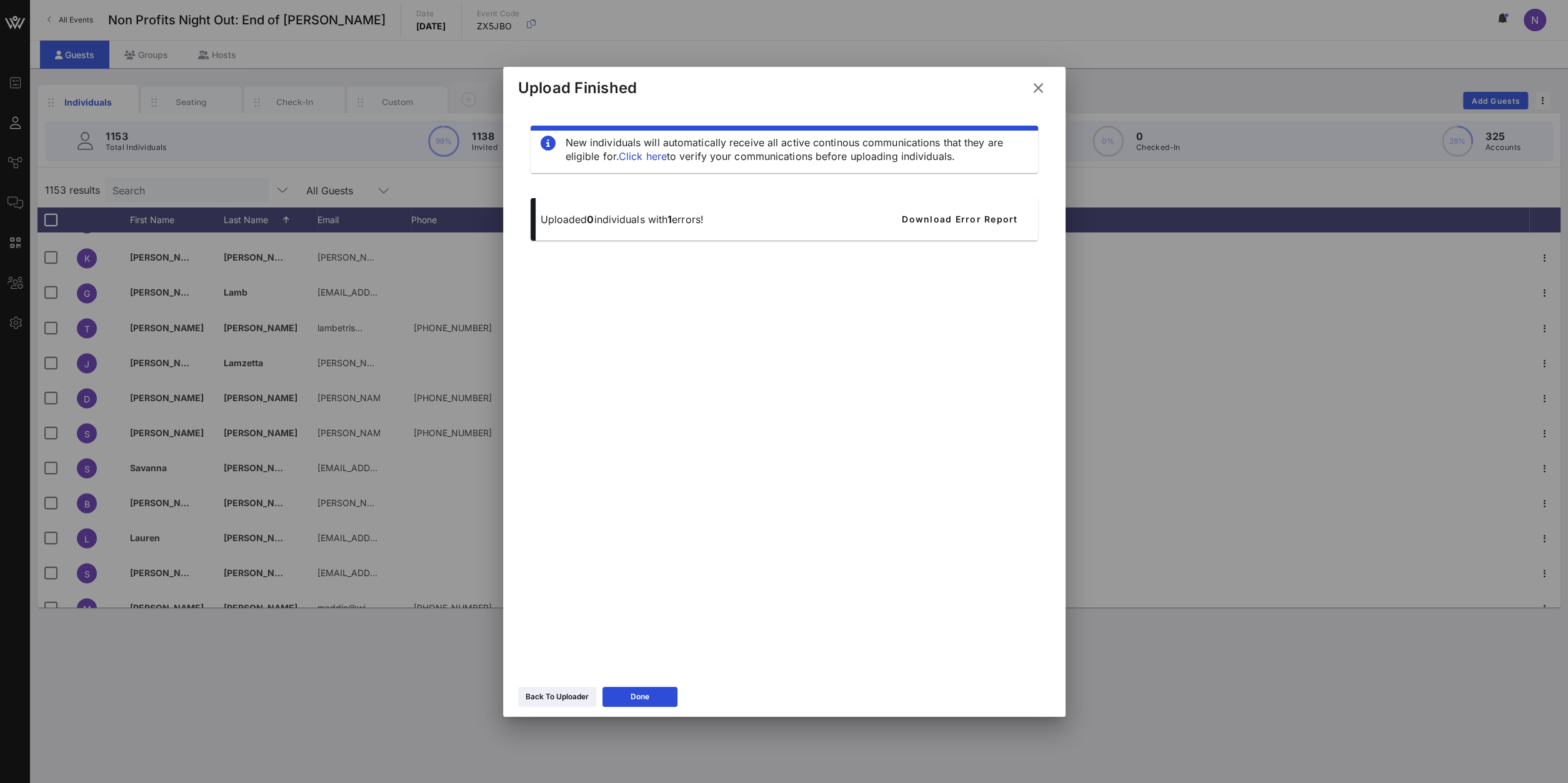
click at [1041, 88] on icon at bounding box center [1038, 88] width 17 height 16
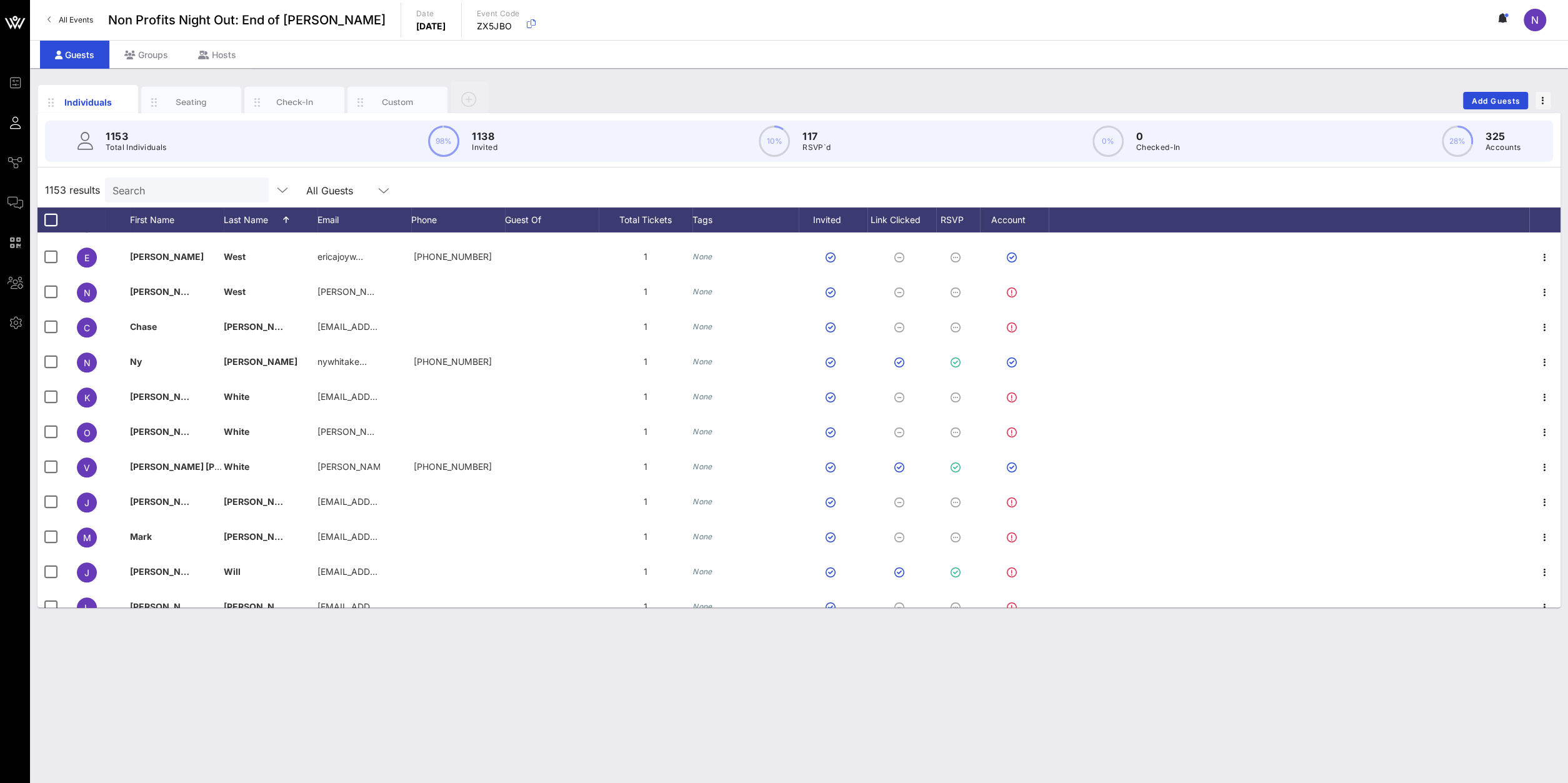
scroll to position [38491, 0]
